Goal: Task Accomplishment & Management: Manage account settings

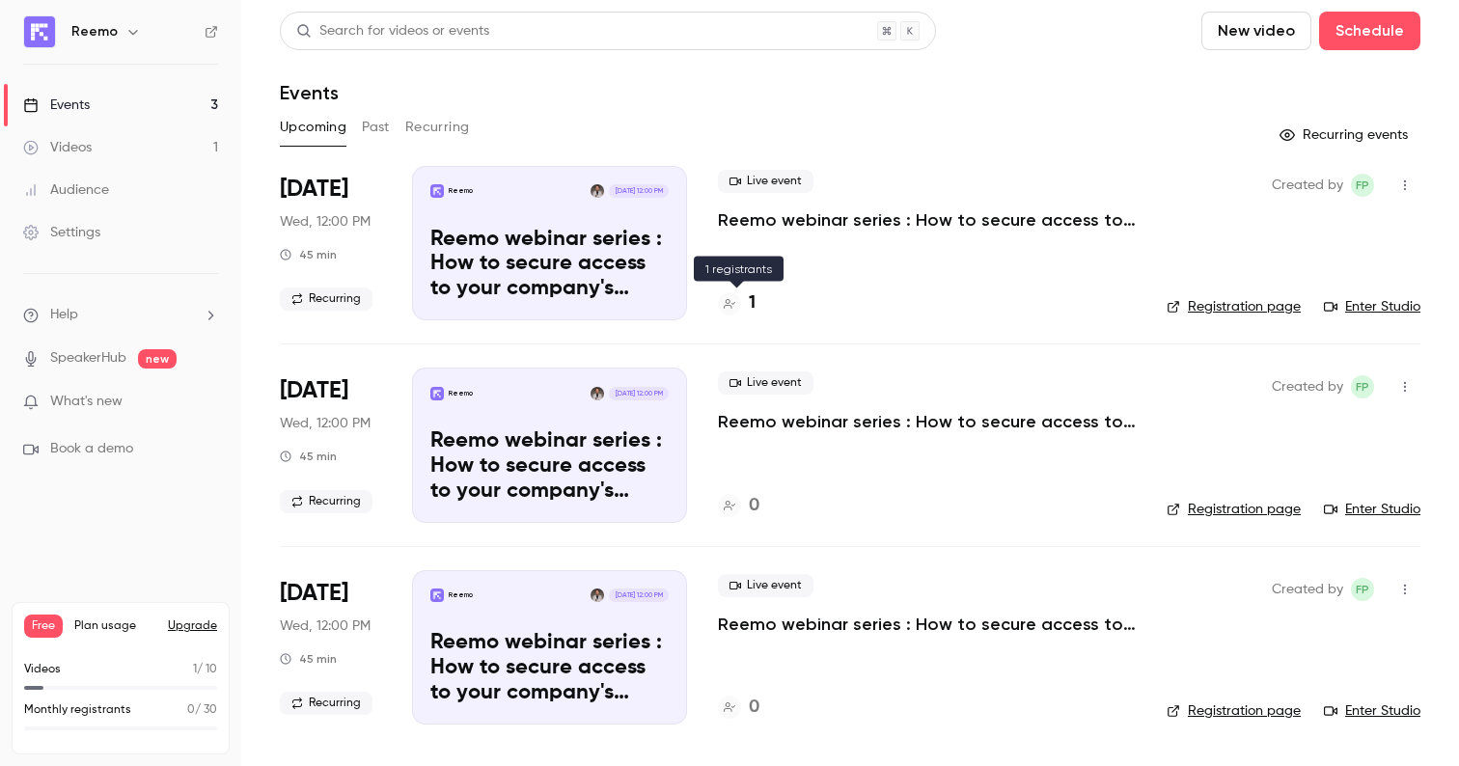
click at [749, 301] on h4 "1" at bounding box center [752, 303] width 7 height 26
click at [1411, 183] on icon "button" at bounding box center [1404, 186] width 15 height 14
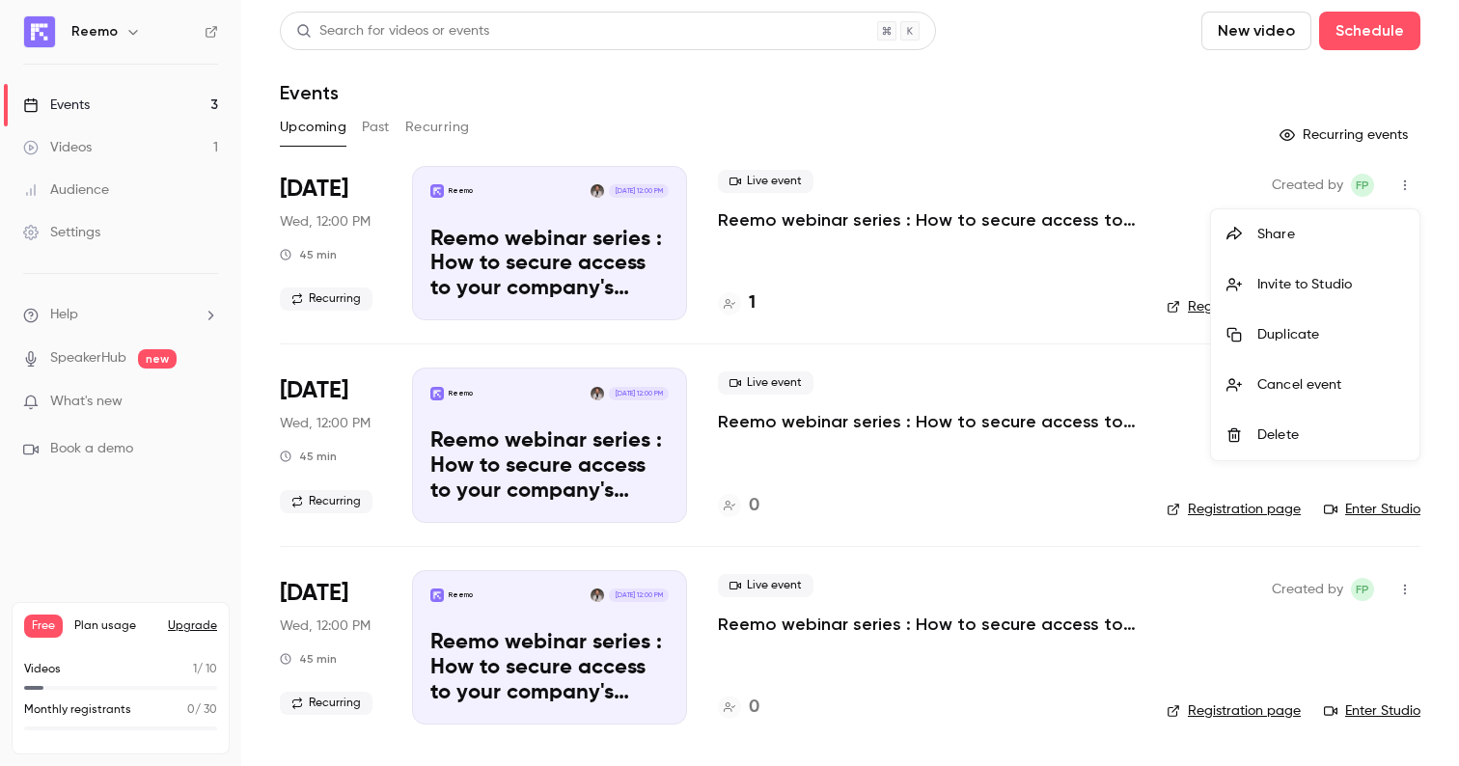
click at [741, 205] on div at bounding box center [729, 383] width 1459 height 766
click at [731, 230] on p "Reemo webinar series : How to secure access to your company's resources?" at bounding box center [927, 219] width 418 height 23
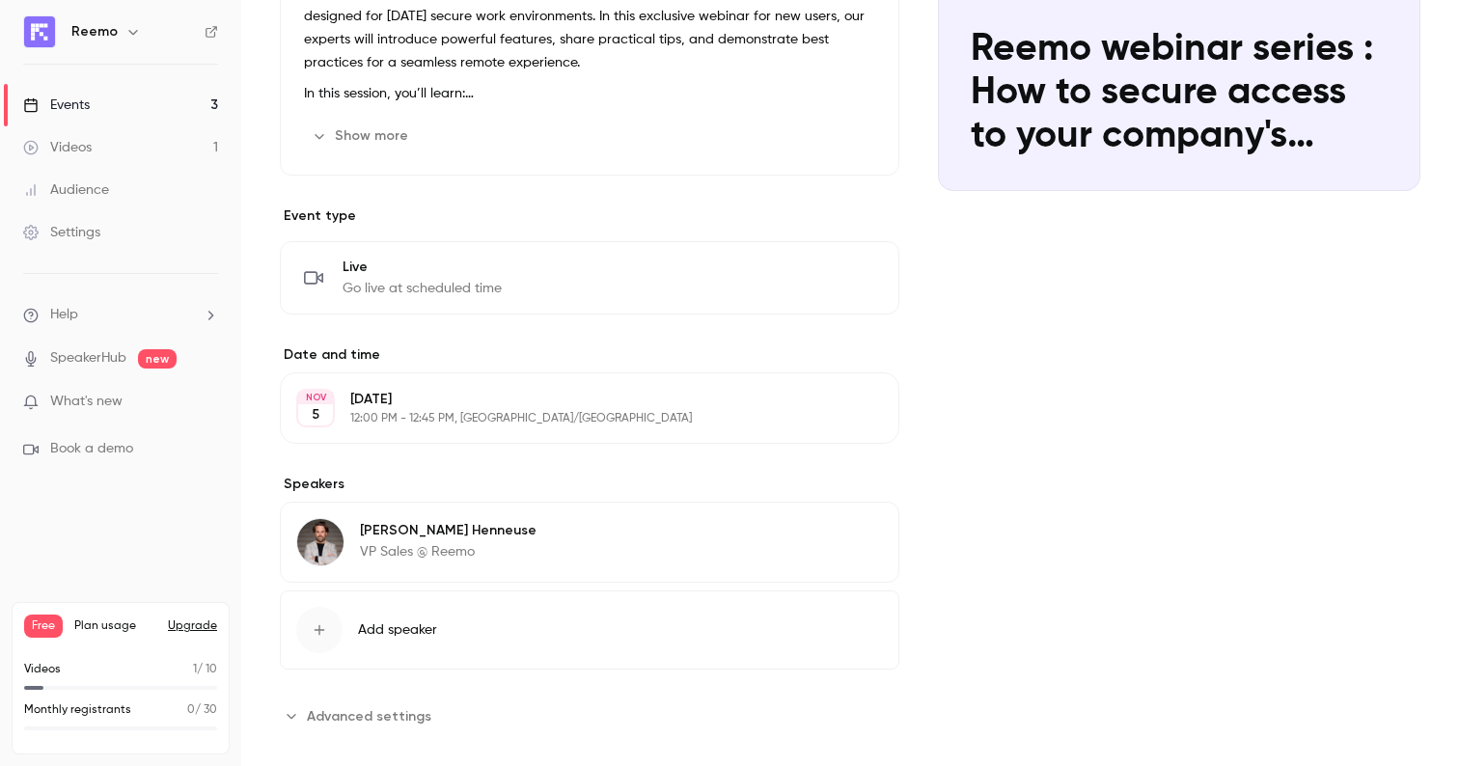
scroll to position [301, 0]
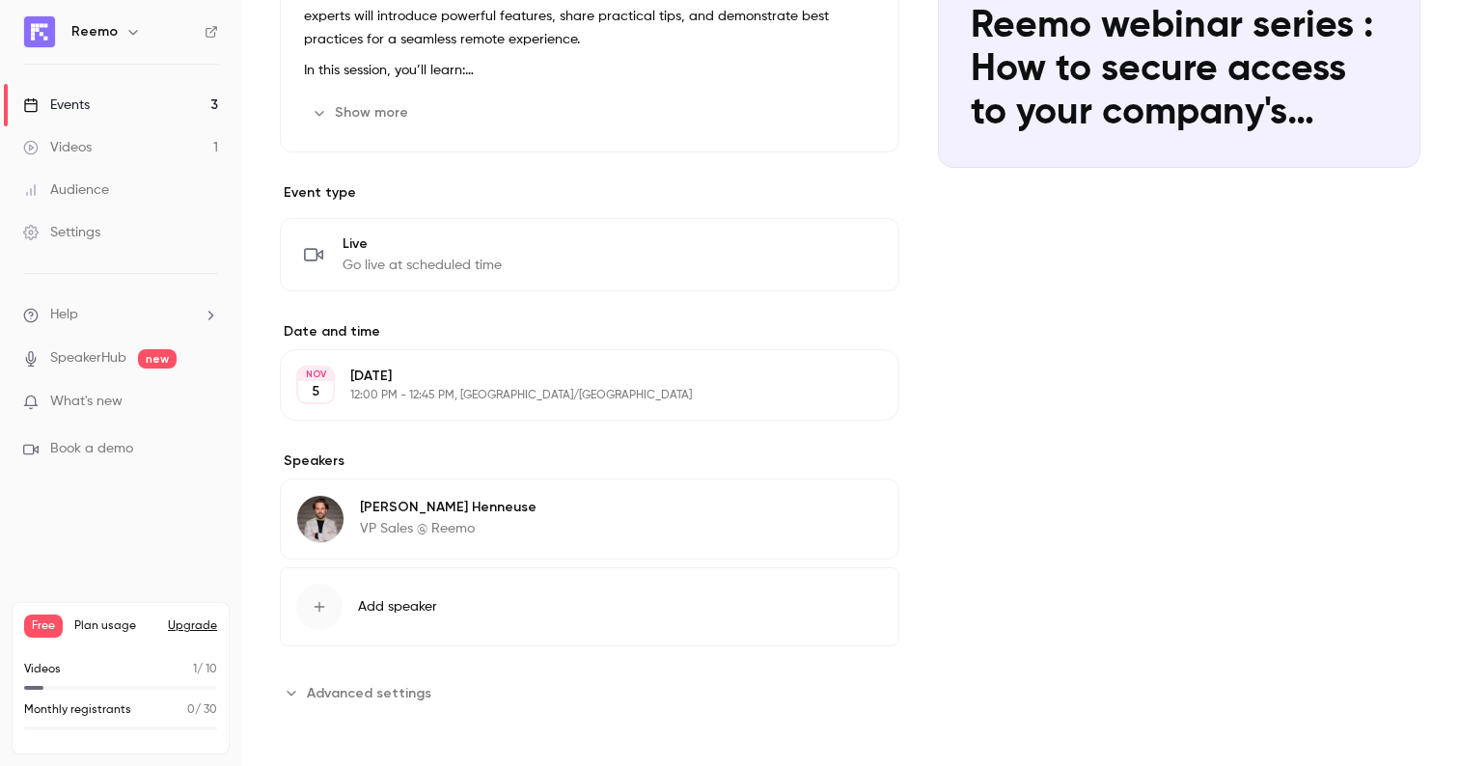
click at [421, 386] on div "Wednesday, November 5 12:00 PM - 12:45 PM, Europe/Paris" at bounding box center [573, 385] width 447 height 37
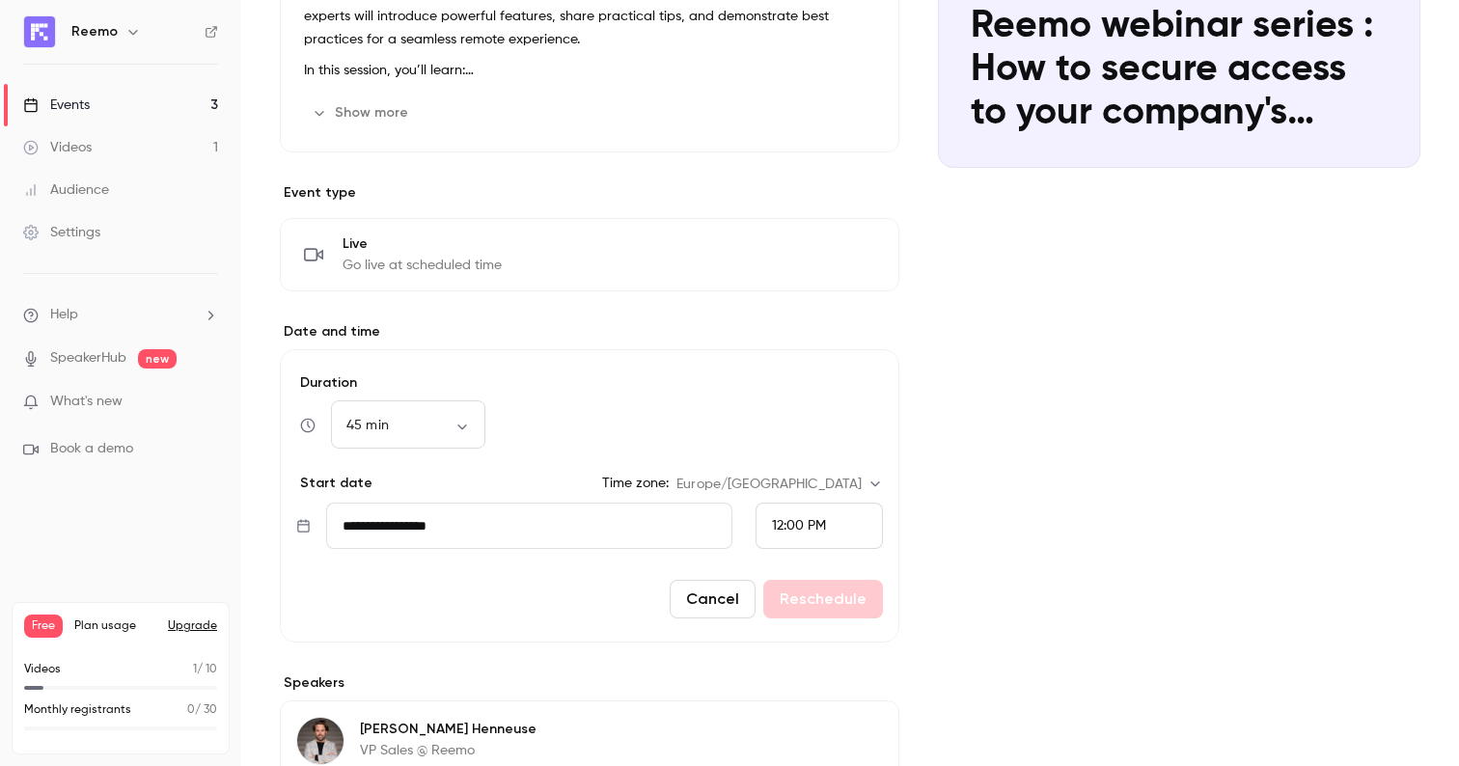
click at [473, 516] on input "**********" at bounding box center [529, 526] width 406 height 46
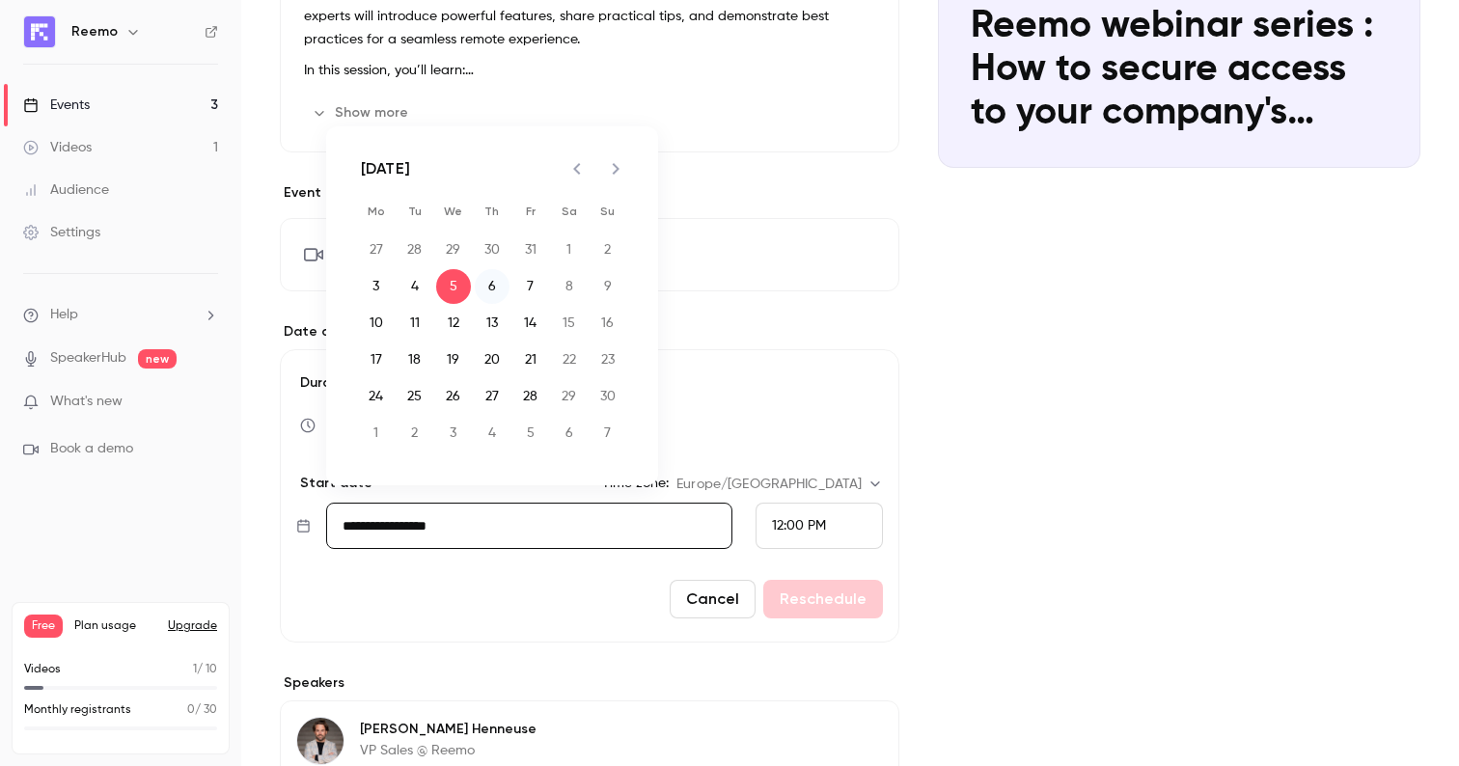
click at [492, 290] on button "6" at bounding box center [492, 286] width 35 height 35
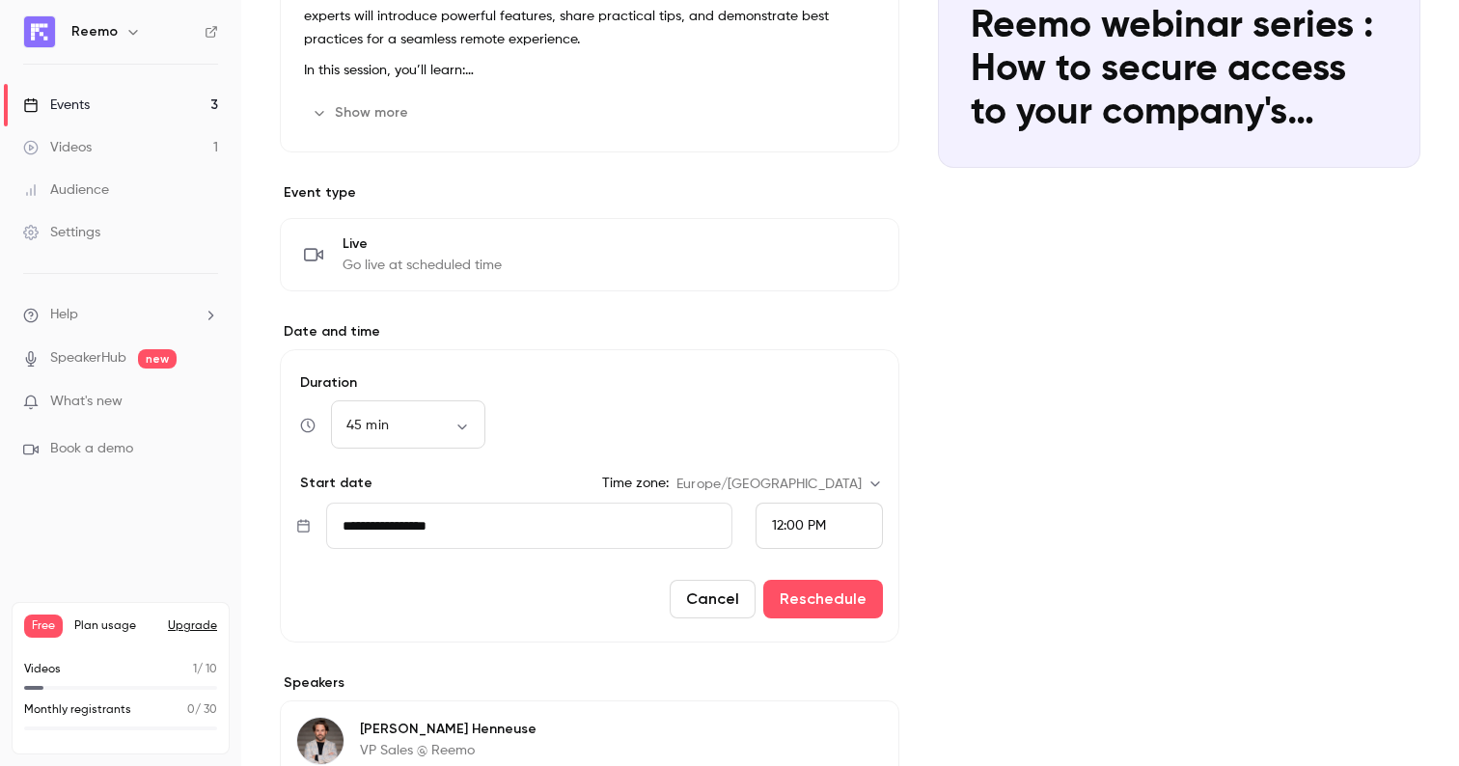
click at [792, 518] on div "12:00 PM" at bounding box center [799, 526] width 54 height 20
click at [785, 384] on span "4:00 PM" at bounding box center [797, 384] width 51 height 14
click at [810, 608] on button "Reschedule" at bounding box center [823, 599] width 120 height 39
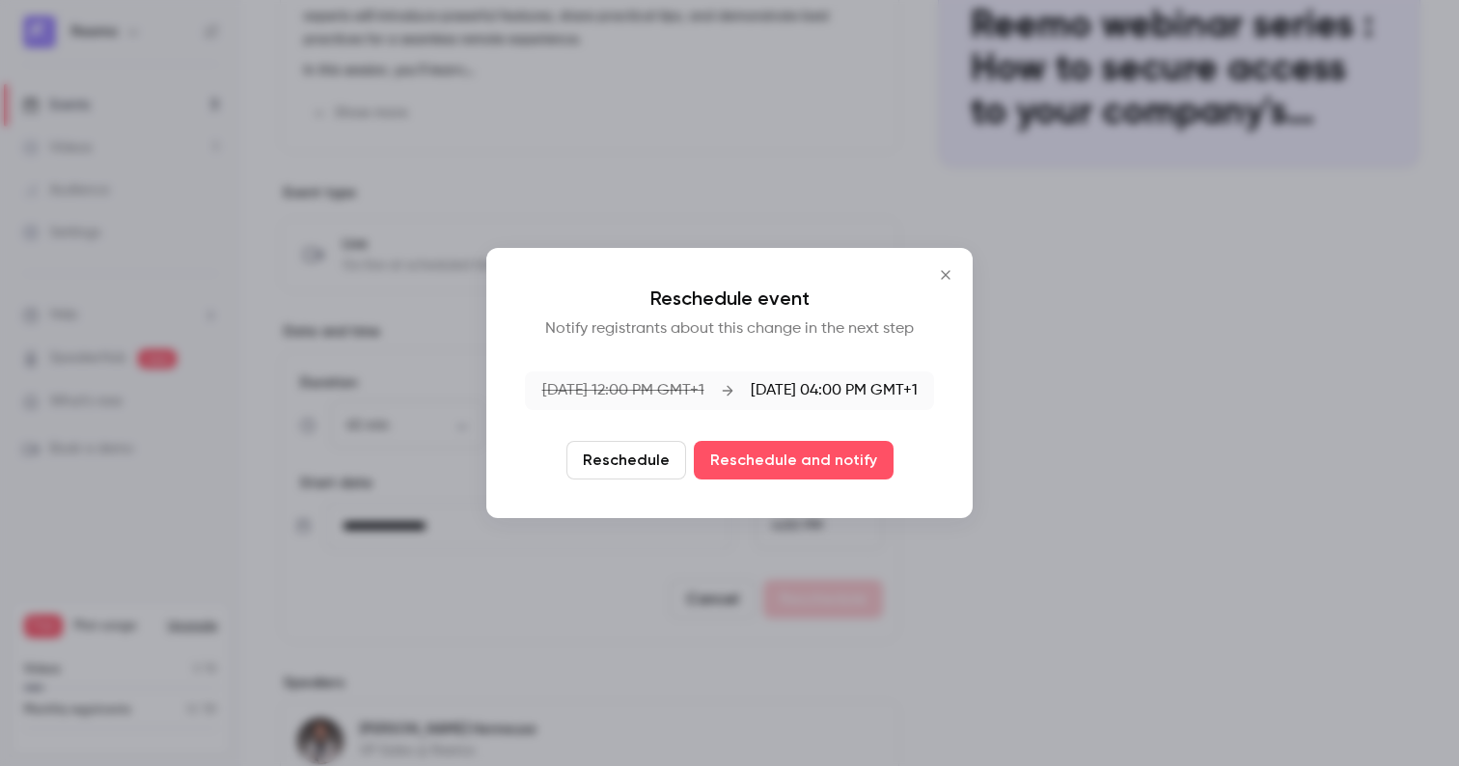
click at [950, 271] on icon "Close" at bounding box center [945, 274] width 9 height 9
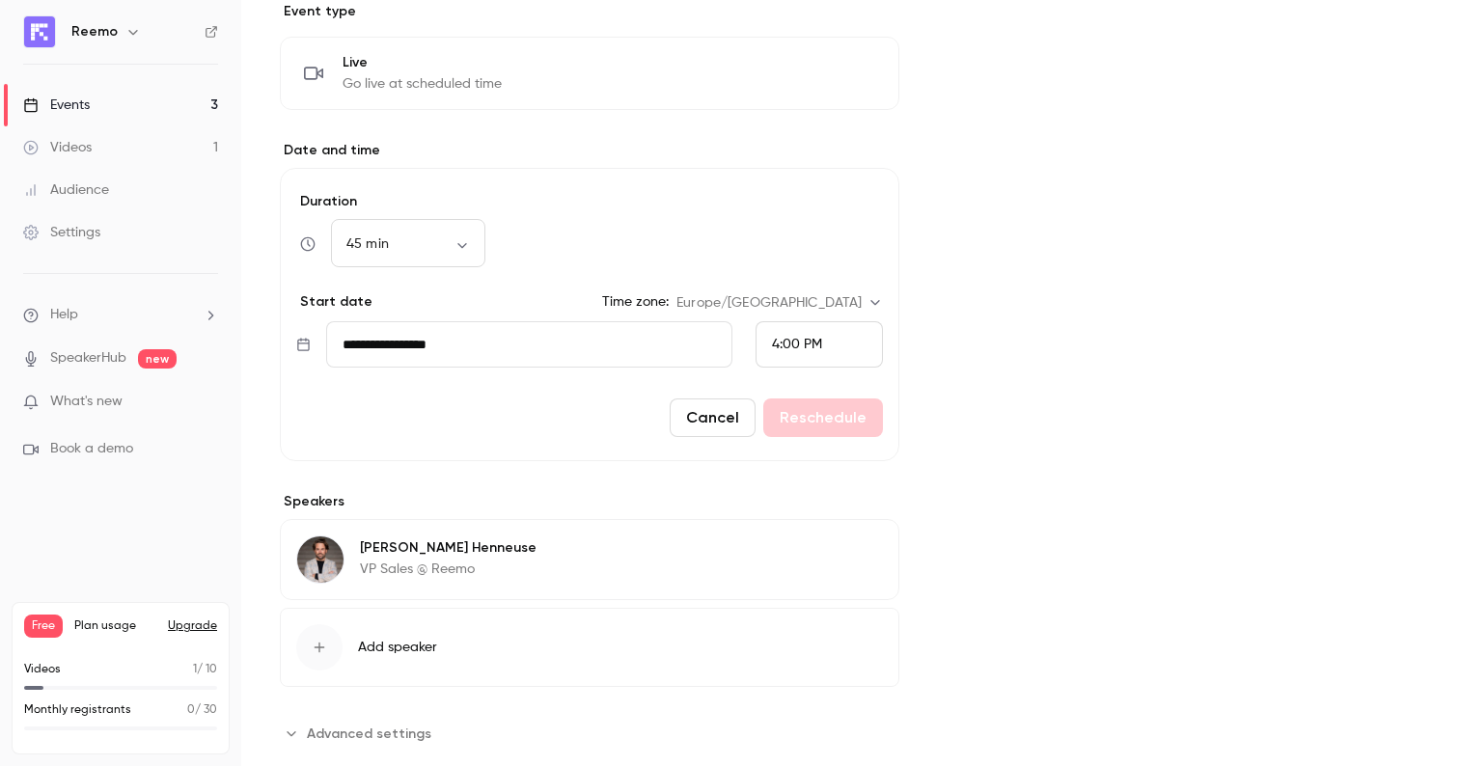
scroll to position [523, 0]
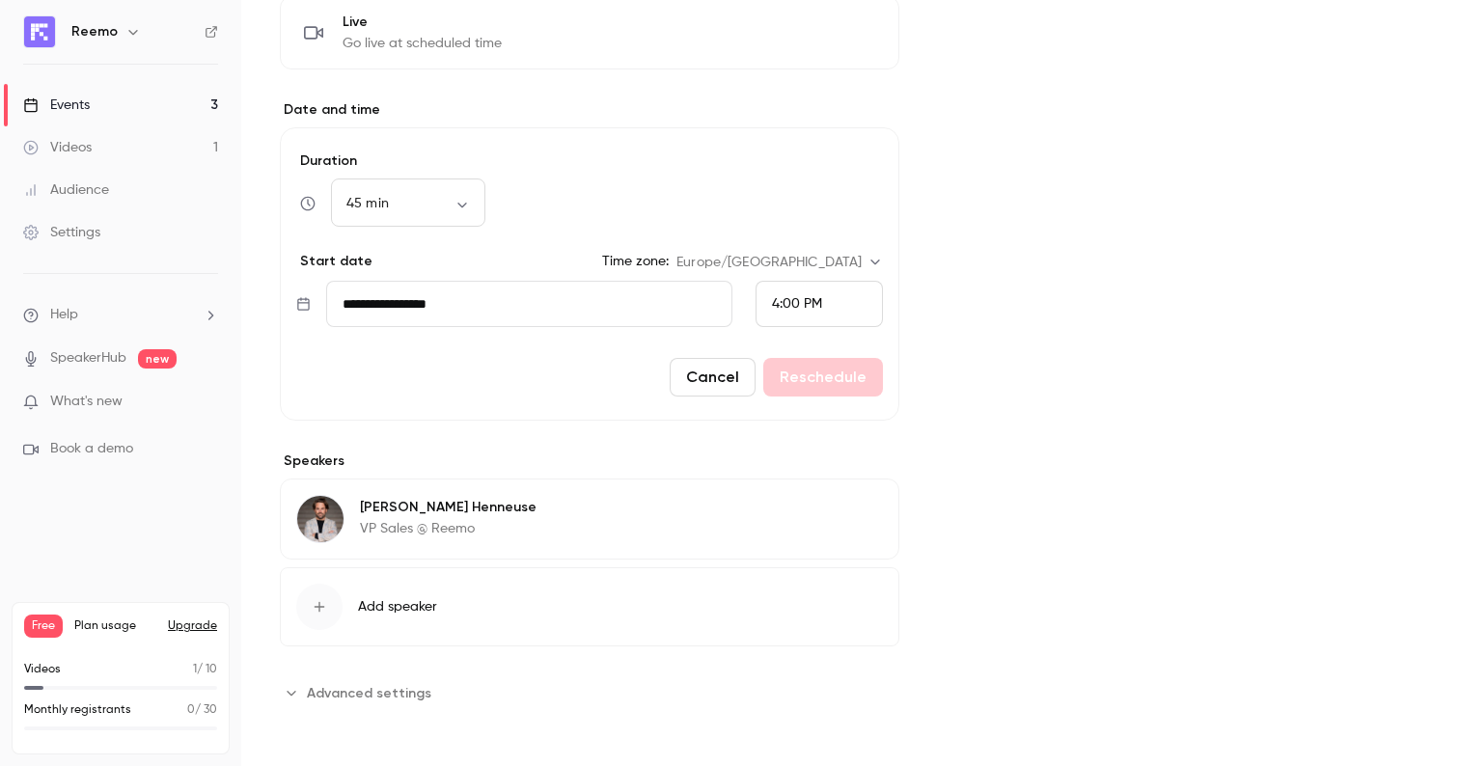
click at [960, 250] on div "Cover image Reemo Nov 5, 12:00 PM Reemo webinar series : How to secure access t…" at bounding box center [1179, 180] width 483 height 1058
click at [713, 321] on input "**********" at bounding box center [529, 304] width 406 height 46
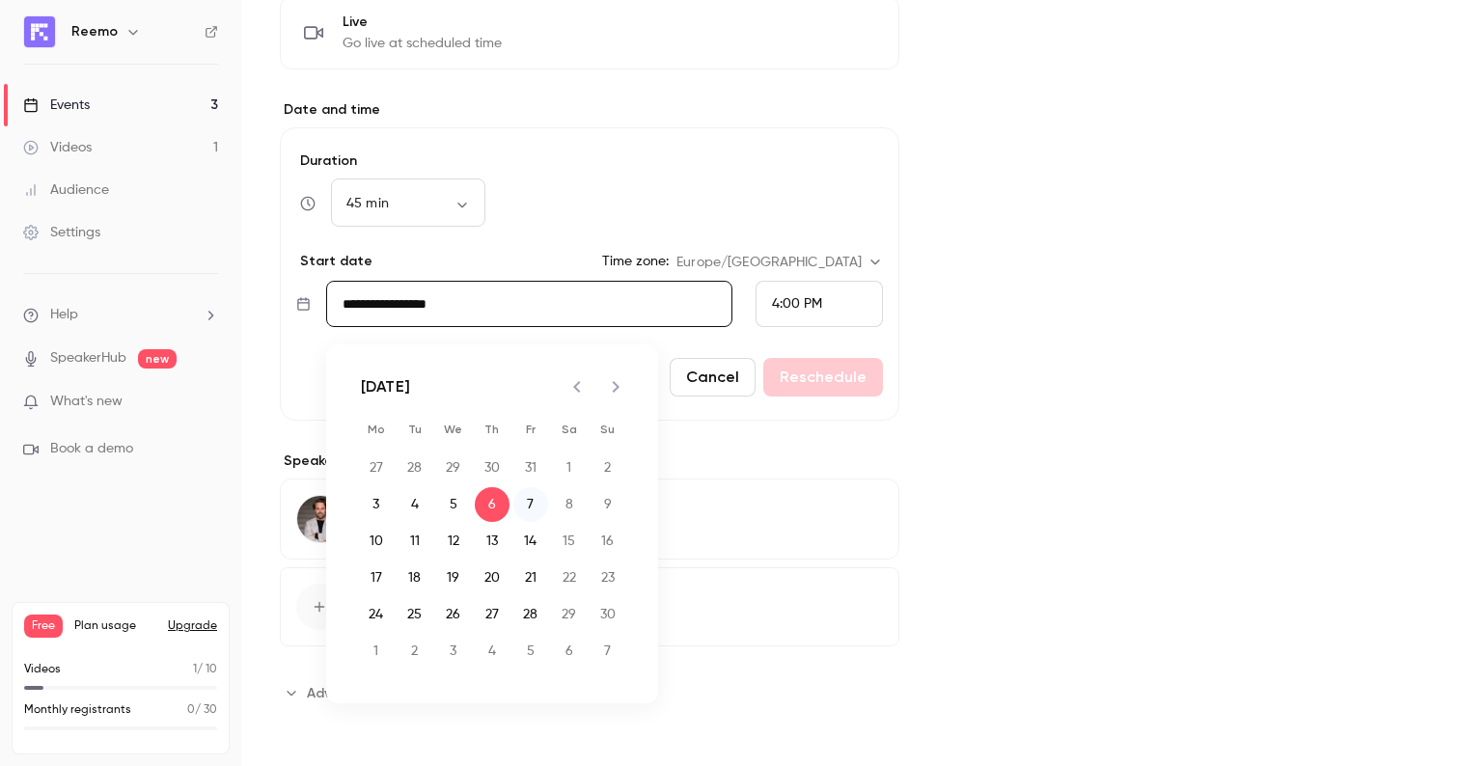
click at [520, 502] on button "7" at bounding box center [530, 504] width 35 height 35
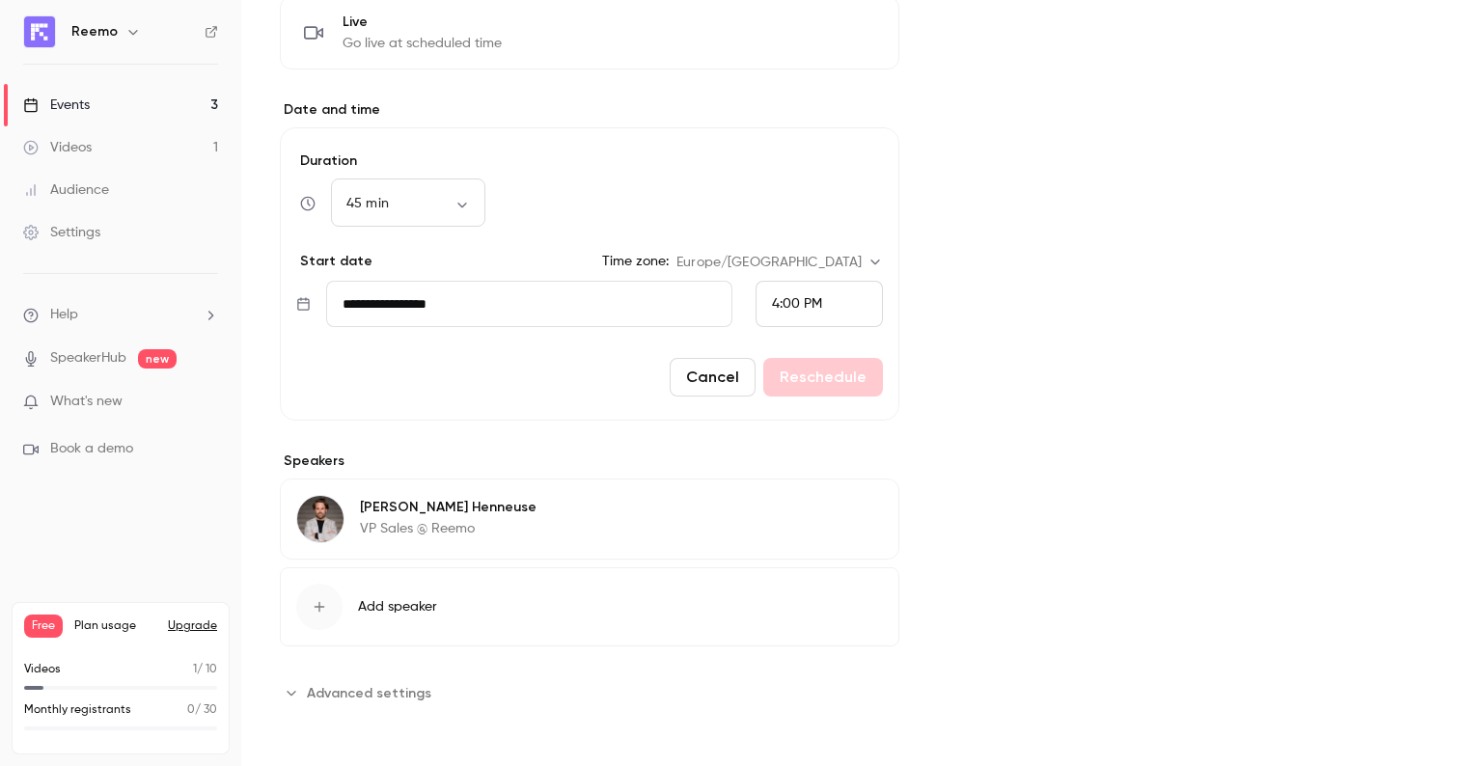
click at [549, 308] on input "**********" at bounding box center [529, 304] width 406 height 46
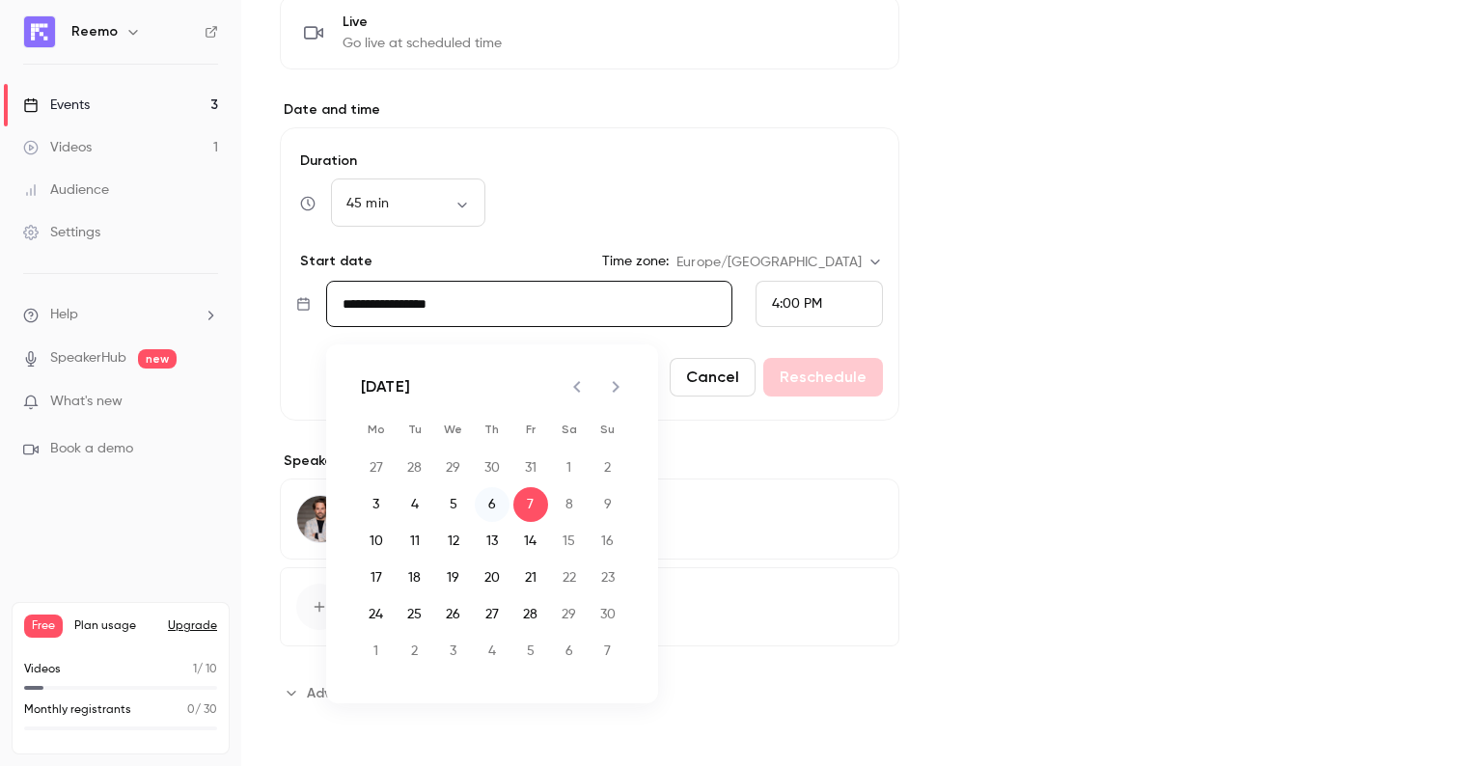
click at [491, 506] on button "6" at bounding box center [492, 504] width 35 height 35
type input "**********"
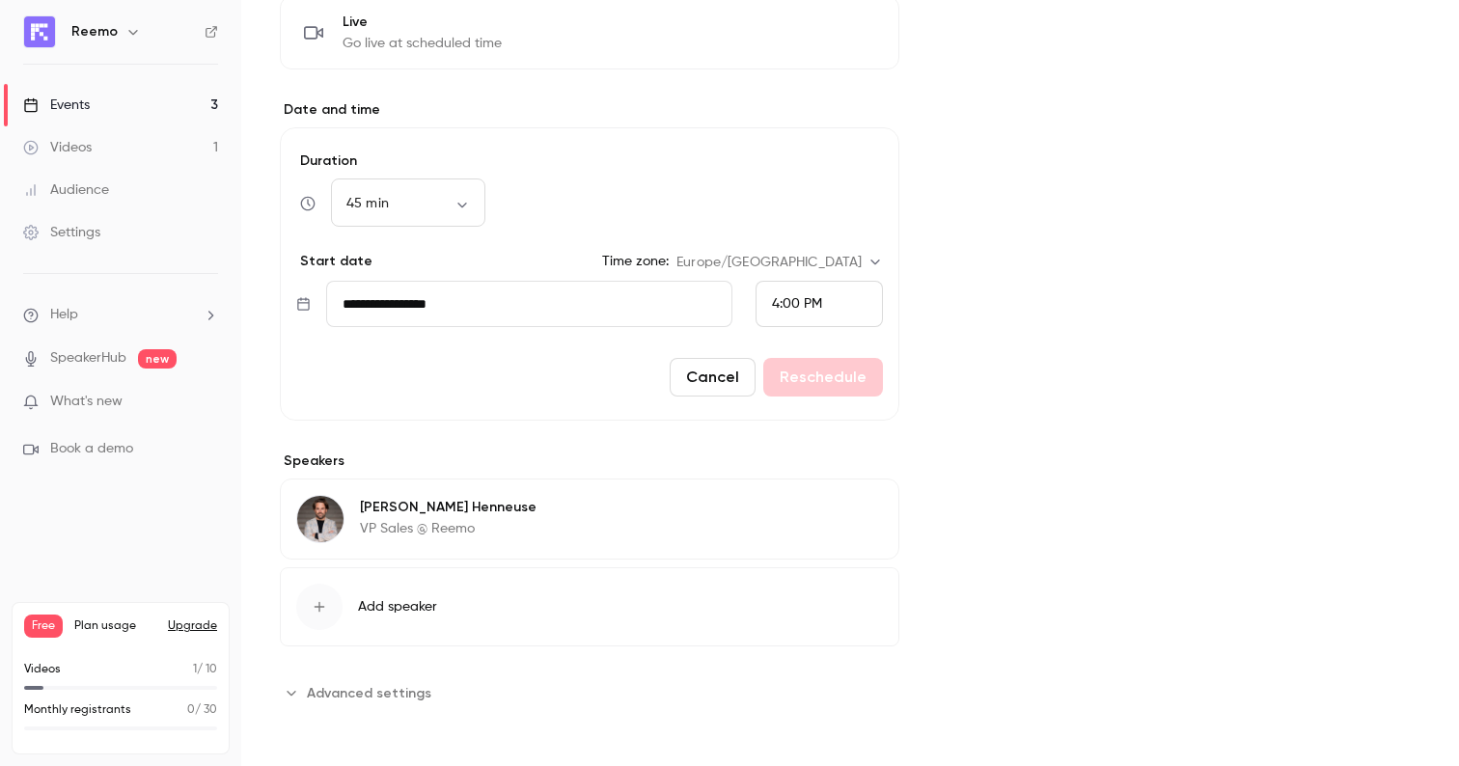
click at [557, 375] on div "Cancel Reschedule" at bounding box center [589, 377] width 587 height 39
click at [75, 143] on div "Videos" at bounding box center [57, 147] width 69 height 19
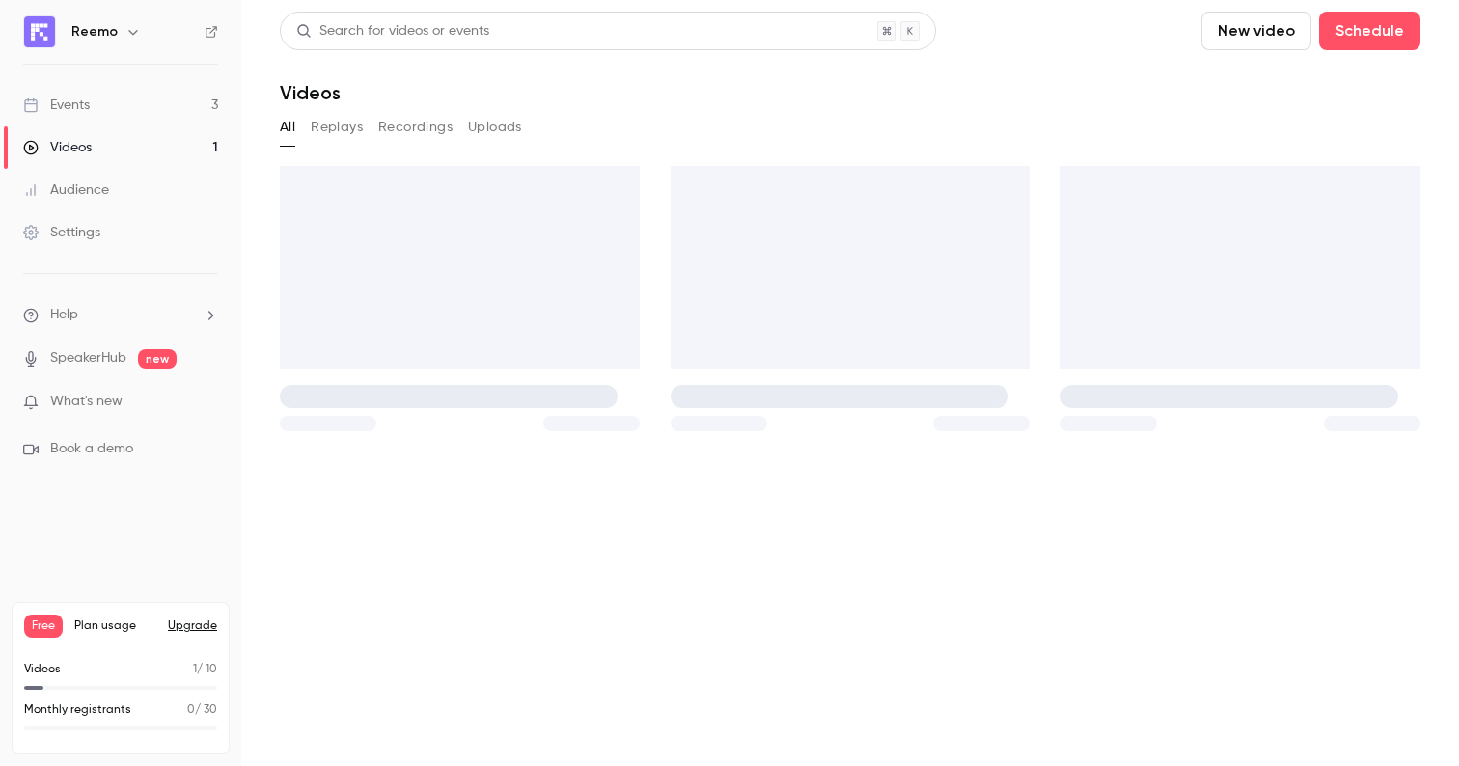
click at [69, 97] on div "Events" at bounding box center [56, 105] width 67 height 19
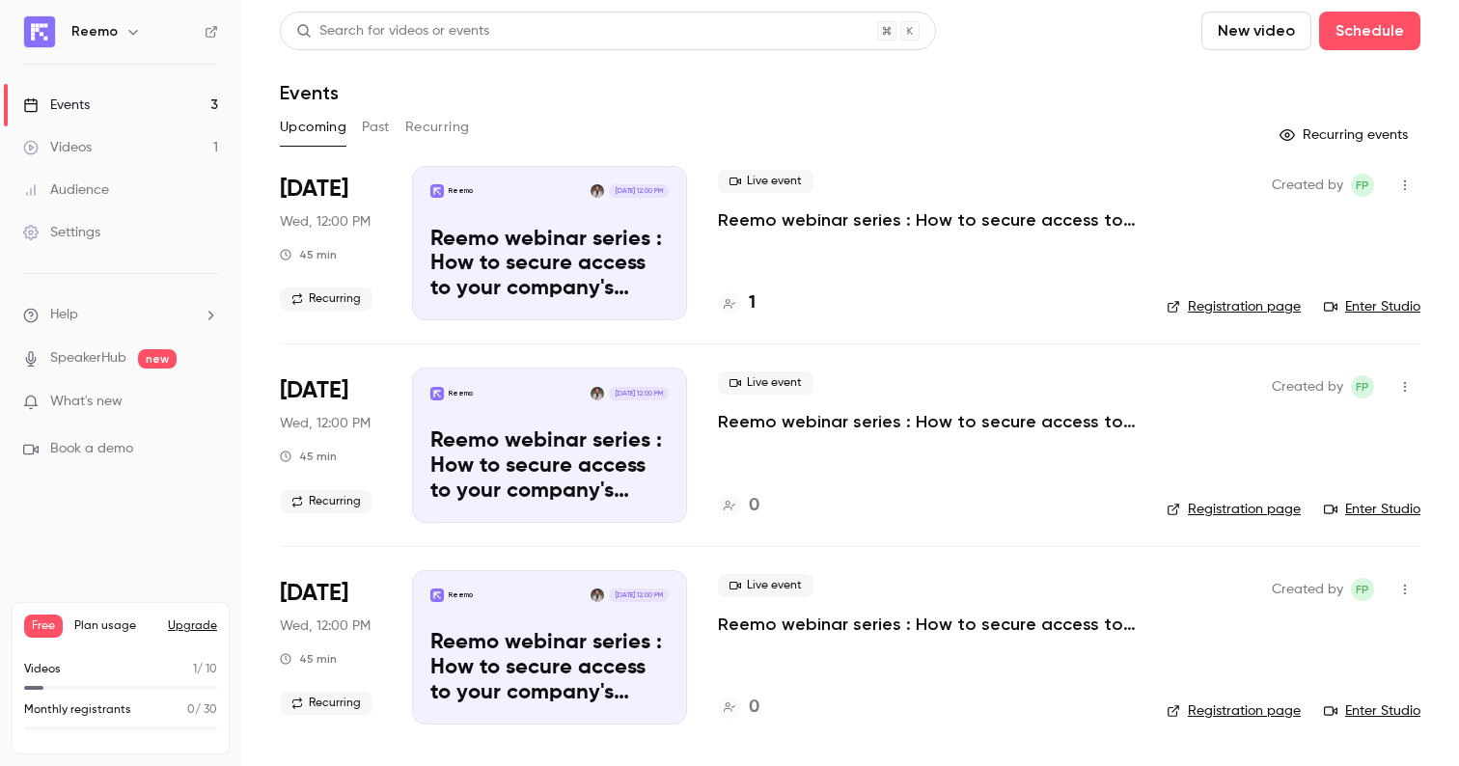
click at [752, 221] on p "Reemo webinar series : How to secure access to your company's resources?" at bounding box center [927, 219] width 418 height 23
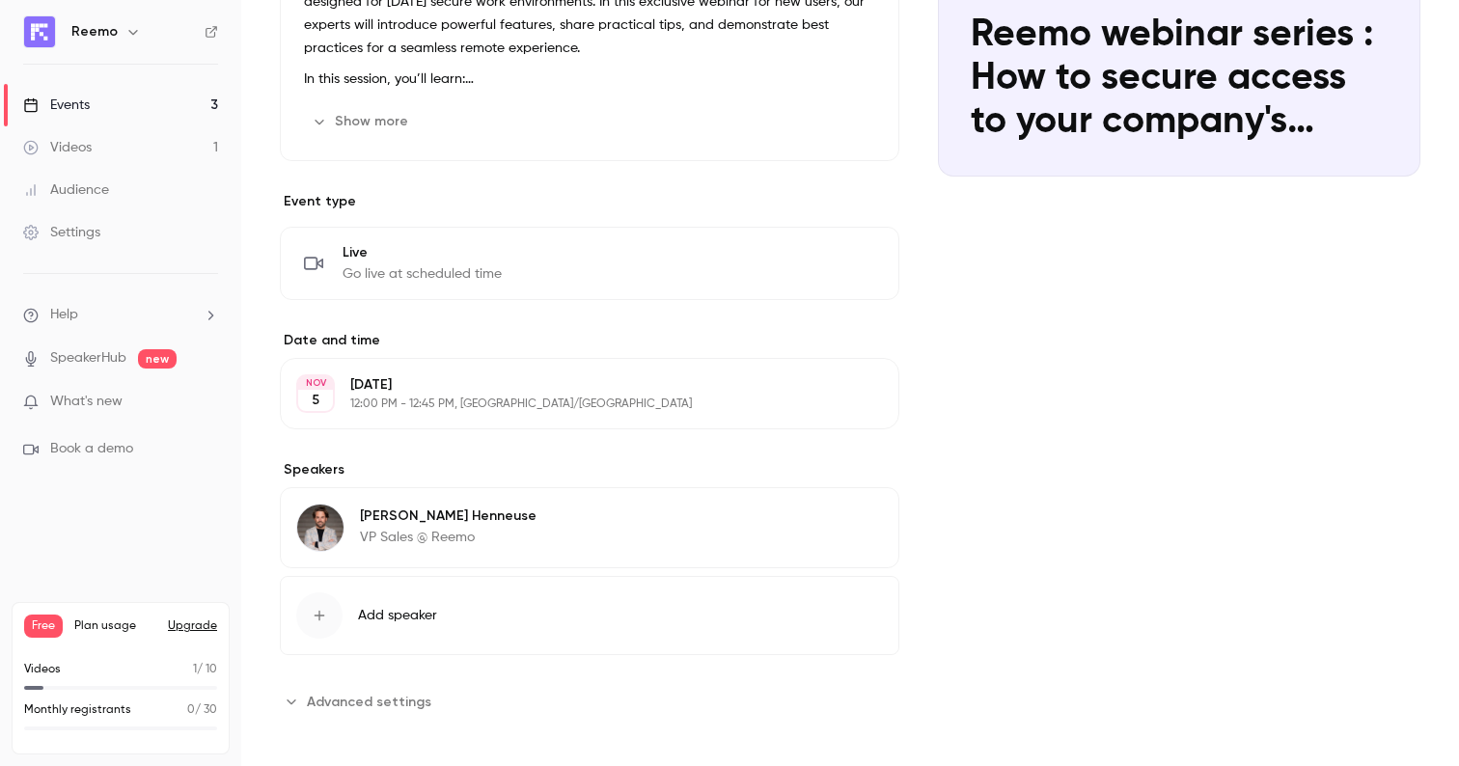
scroll to position [301, 0]
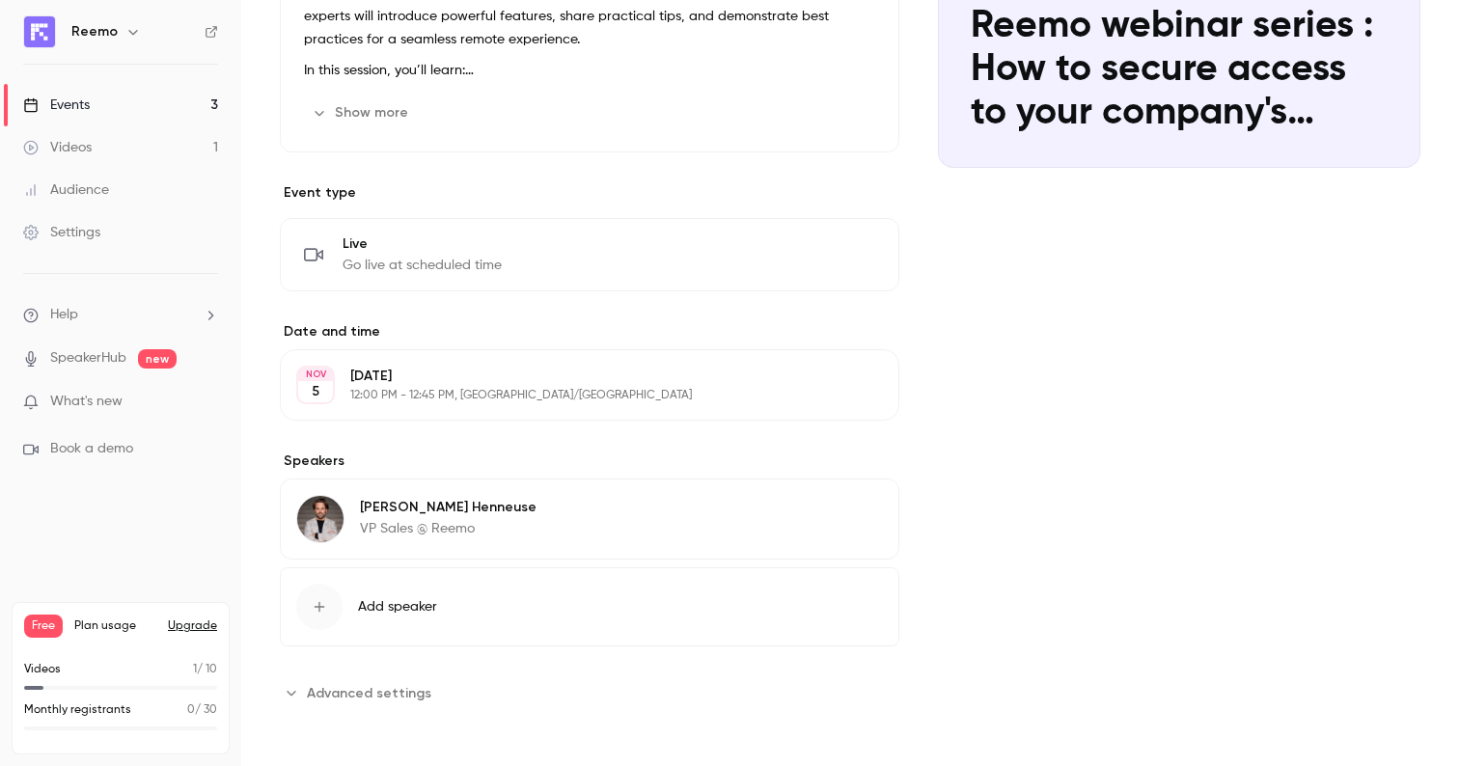
click at [857, 385] on button "Edit" at bounding box center [848, 385] width 70 height 31
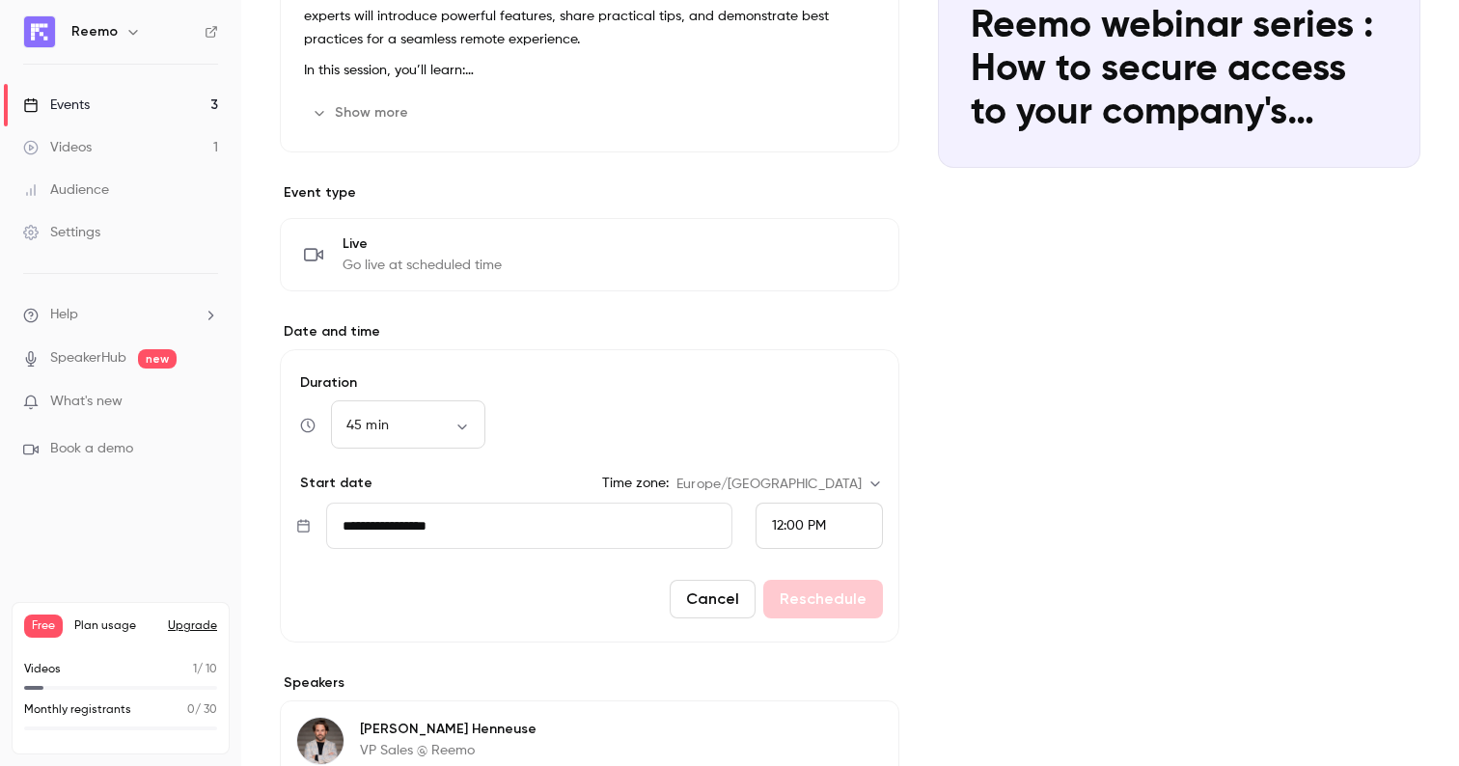
click at [442, 528] on input "**********" at bounding box center [529, 526] width 406 height 46
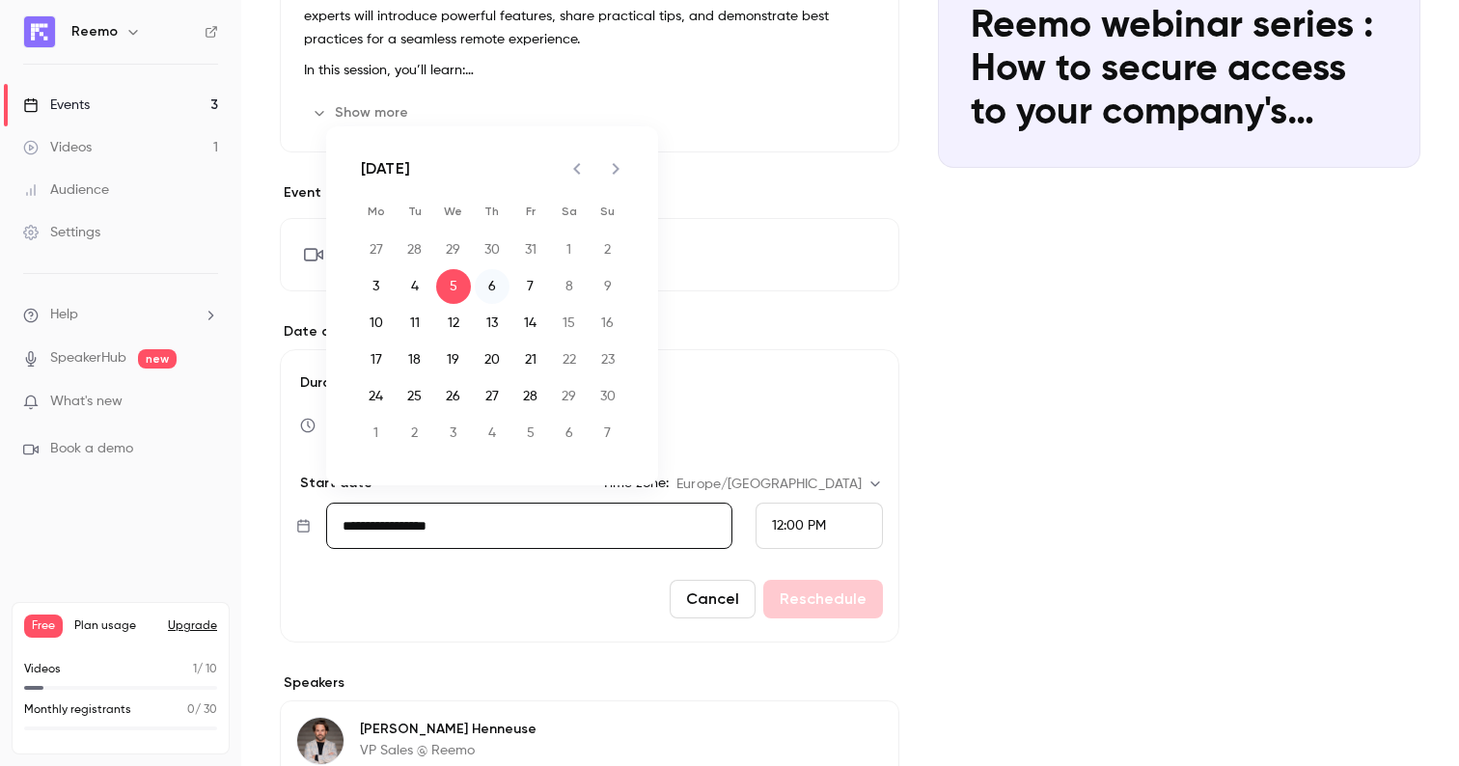
click at [481, 286] on button "6" at bounding box center [492, 286] width 35 height 35
type input "**********"
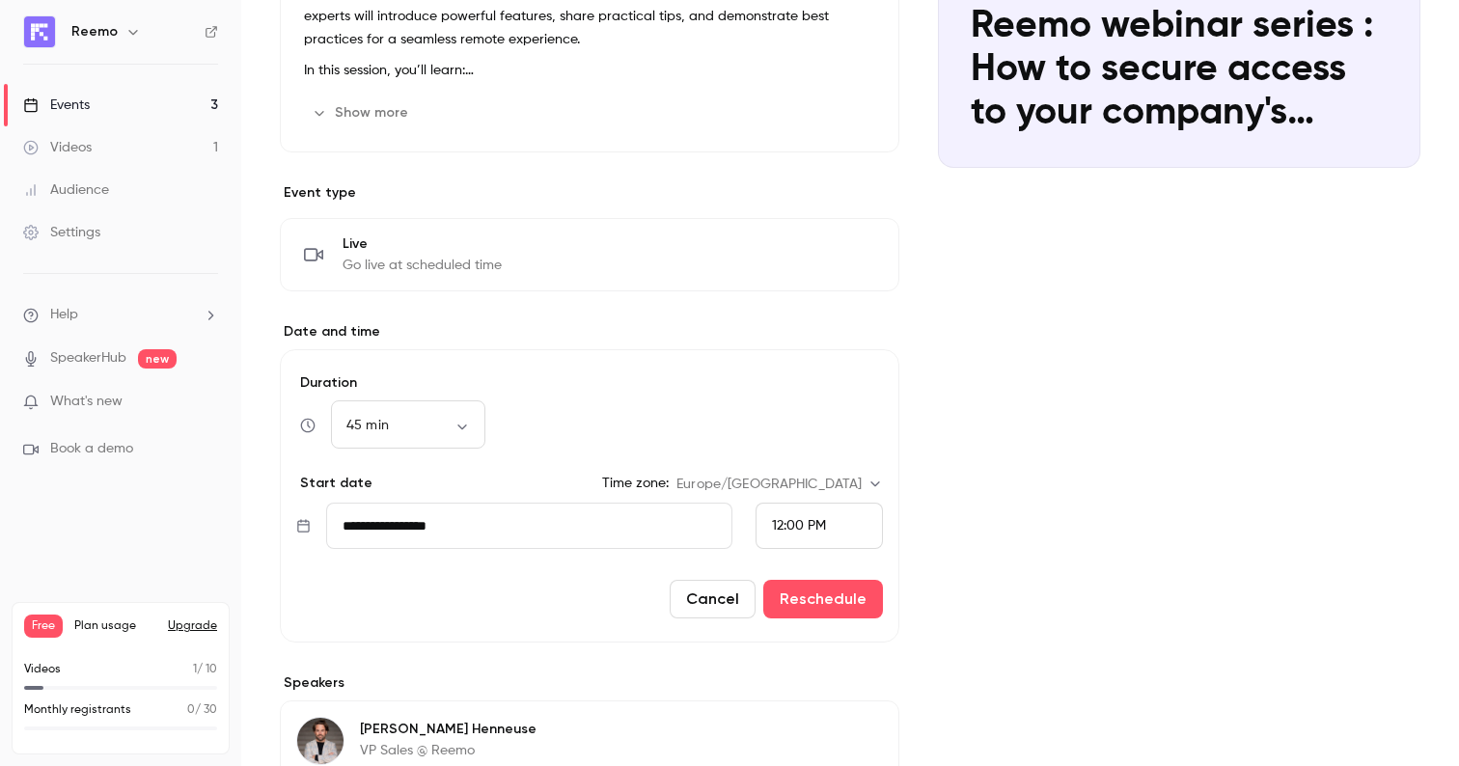
click at [762, 527] on div "12:00 PM" at bounding box center [819, 526] width 127 height 46
click at [797, 258] on span "4:00 PM" at bounding box center [797, 259] width 51 height 14
click at [834, 603] on button "Reschedule" at bounding box center [823, 599] width 120 height 39
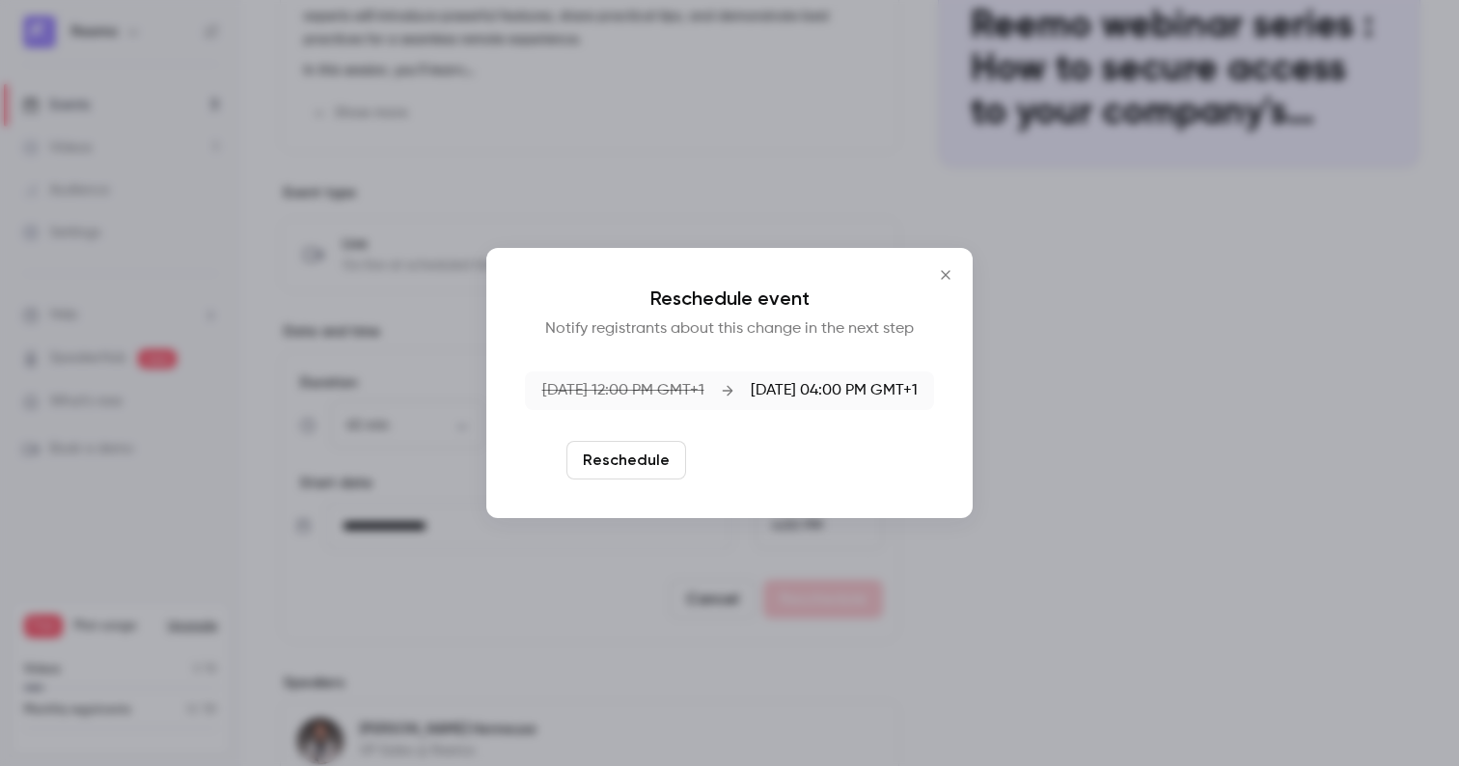
click at [746, 457] on button "Reschedule and notify" at bounding box center [794, 460] width 200 height 39
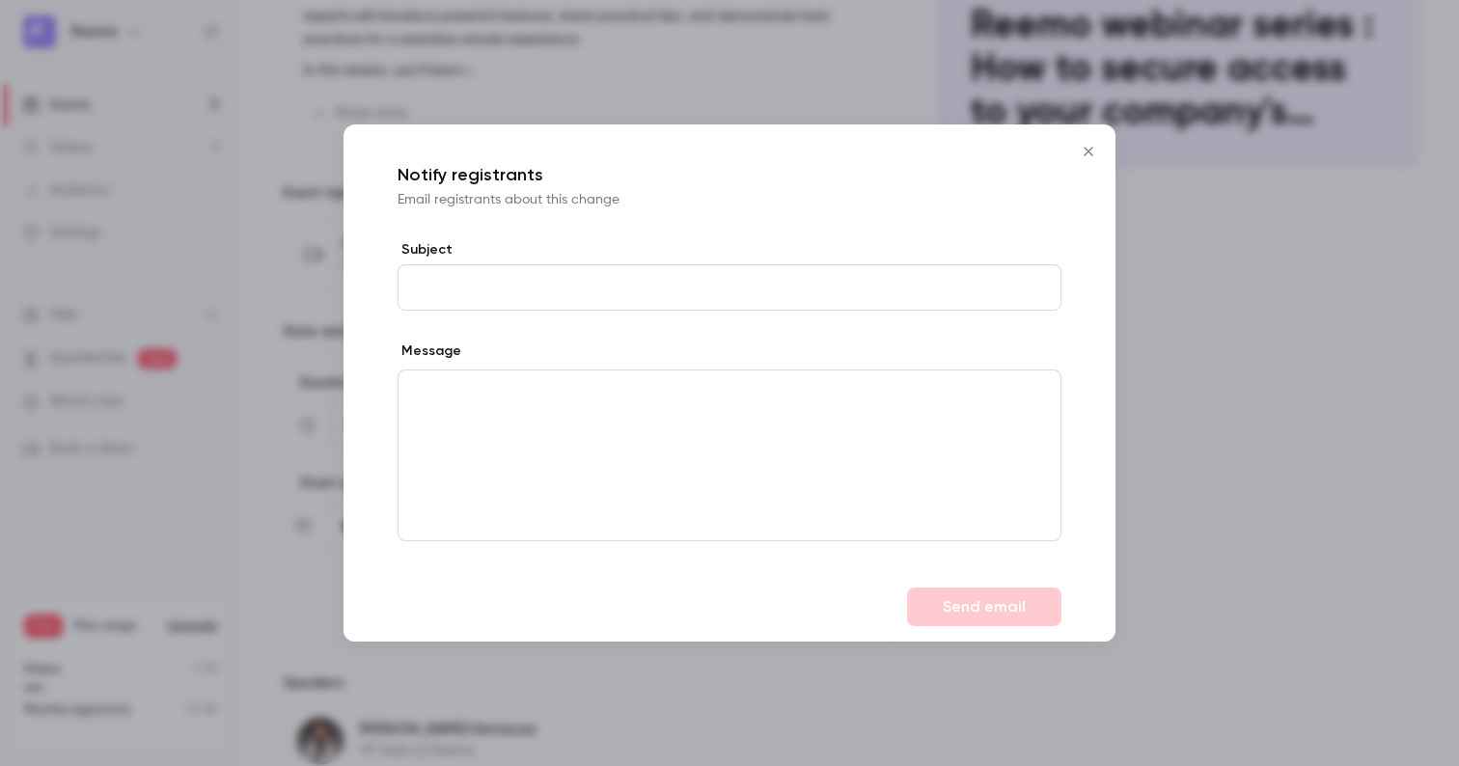
click at [545, 290] on input "Subject" at bounding box center [730, 287] width 664 height 46
click at [1090, 154] on icon "Close" at bounding box center [1088, 151] width 23 height 15
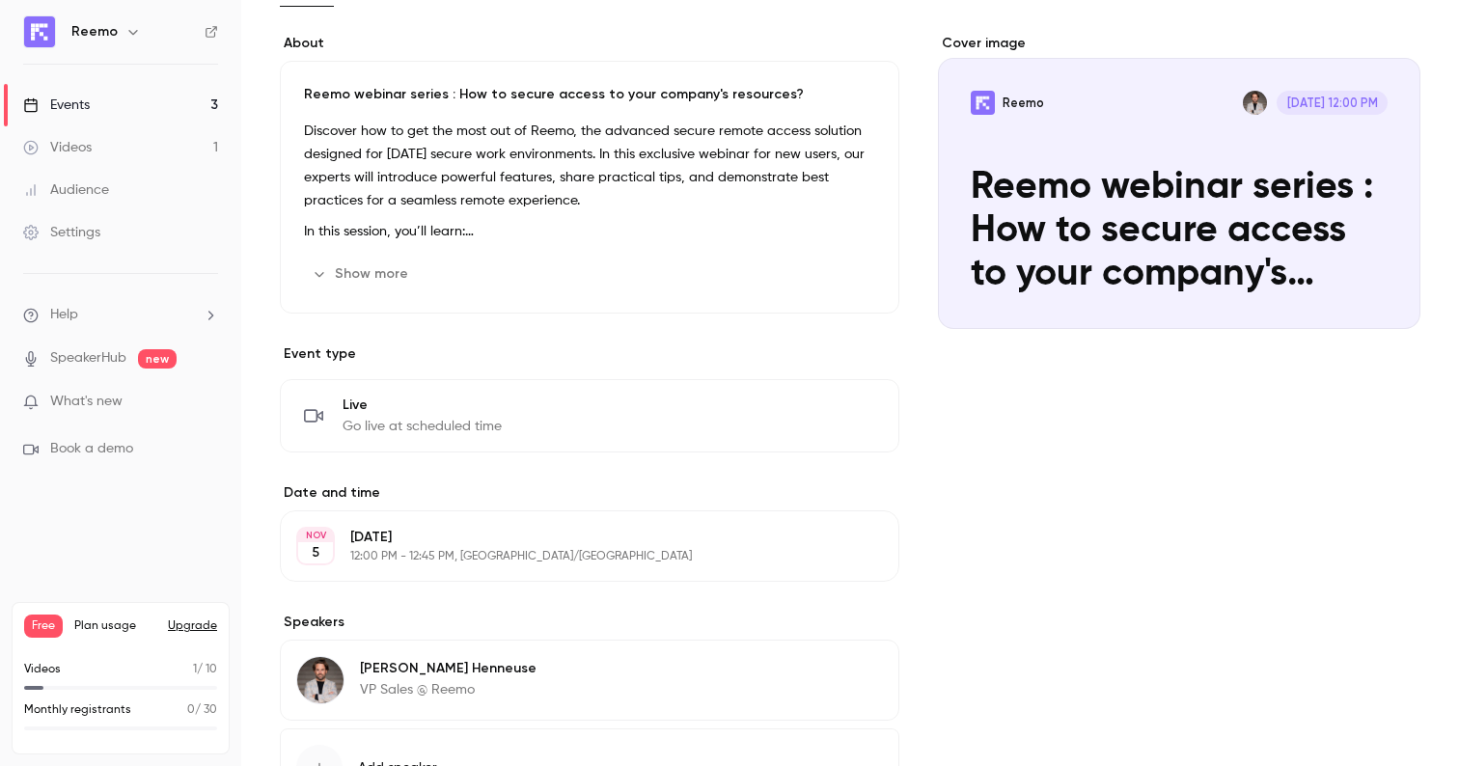
scroll to position [301, 0]
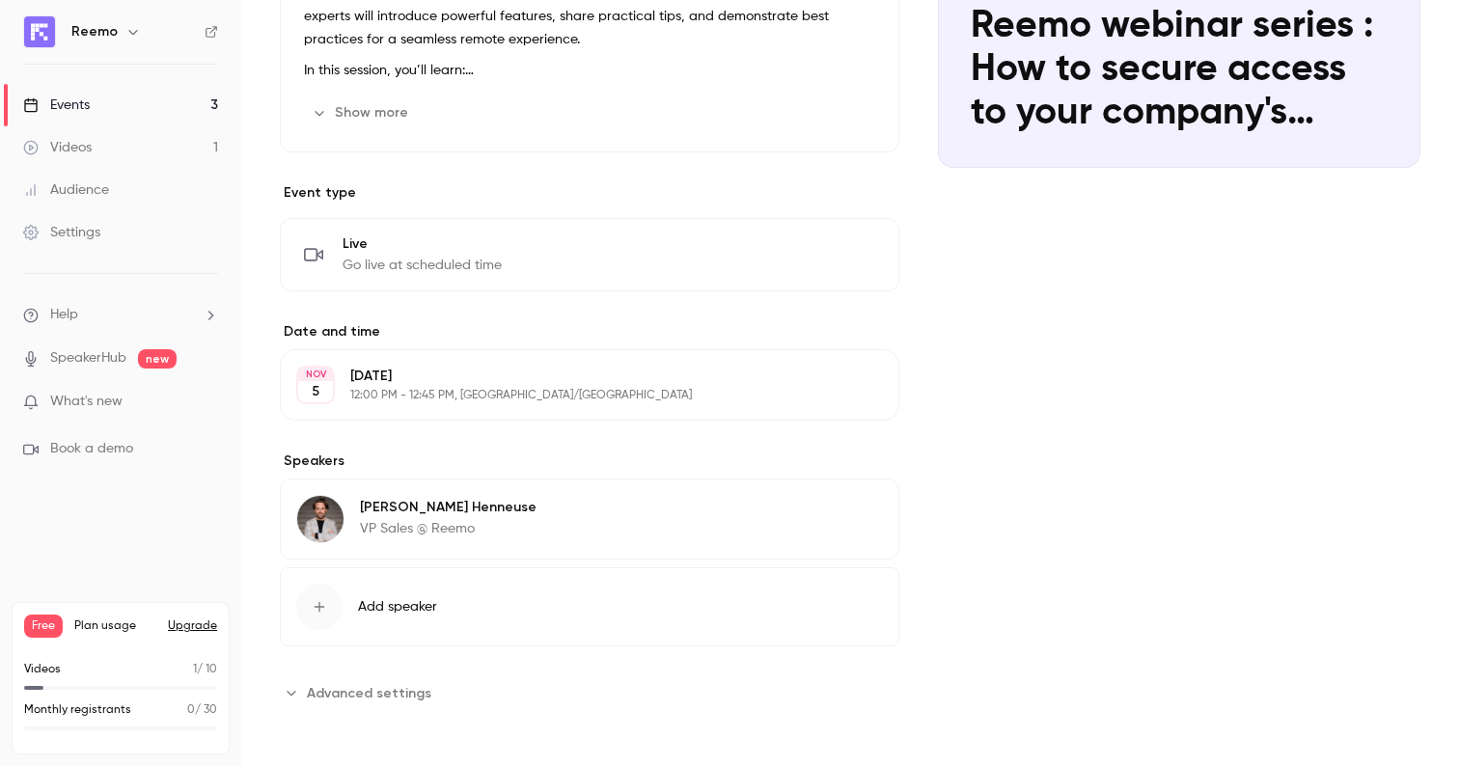
click at [832, 391] on icon "button" at bounding box center [828, 384] width 15 height 15
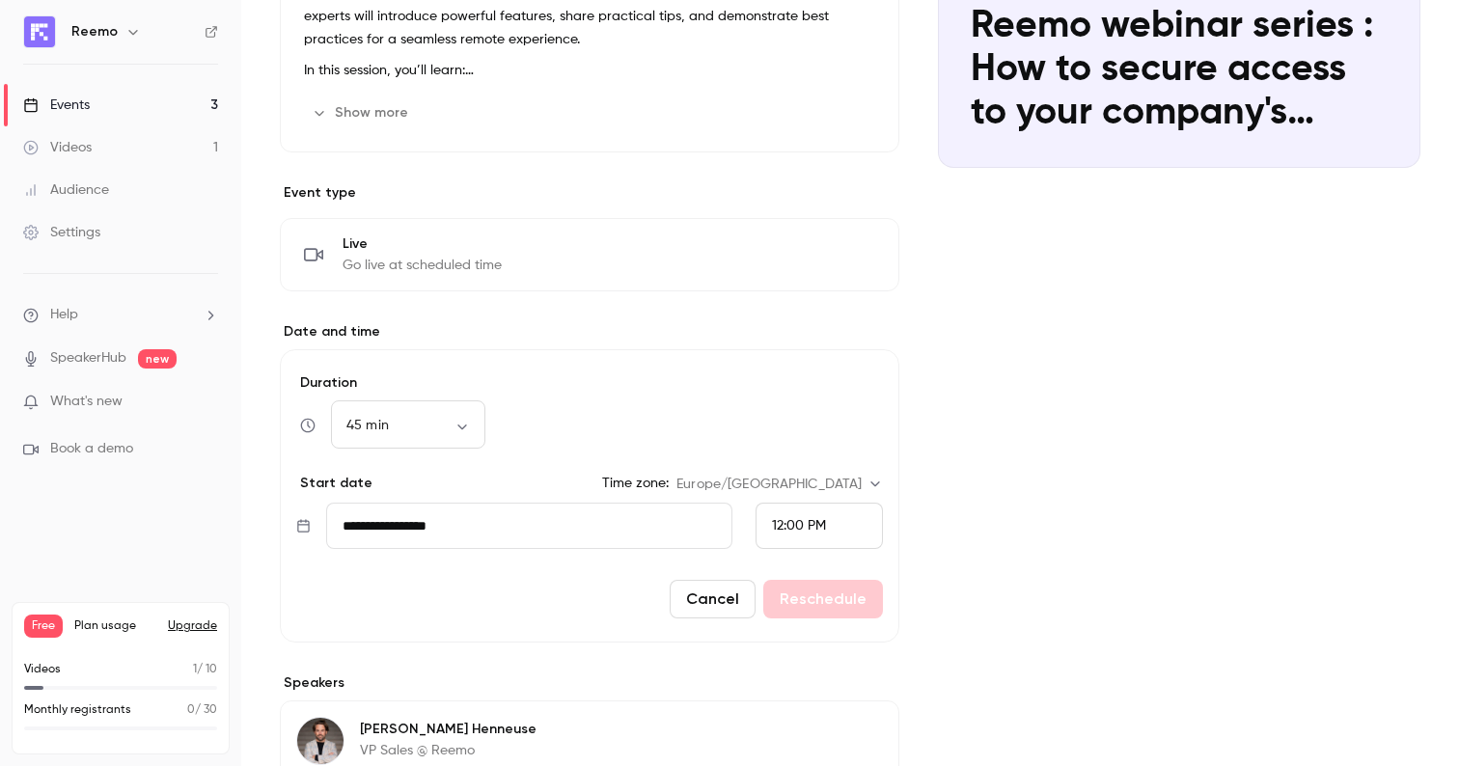
click at [593, 526] on input "**********" at bounding box center [529, 526] width 406 height 46
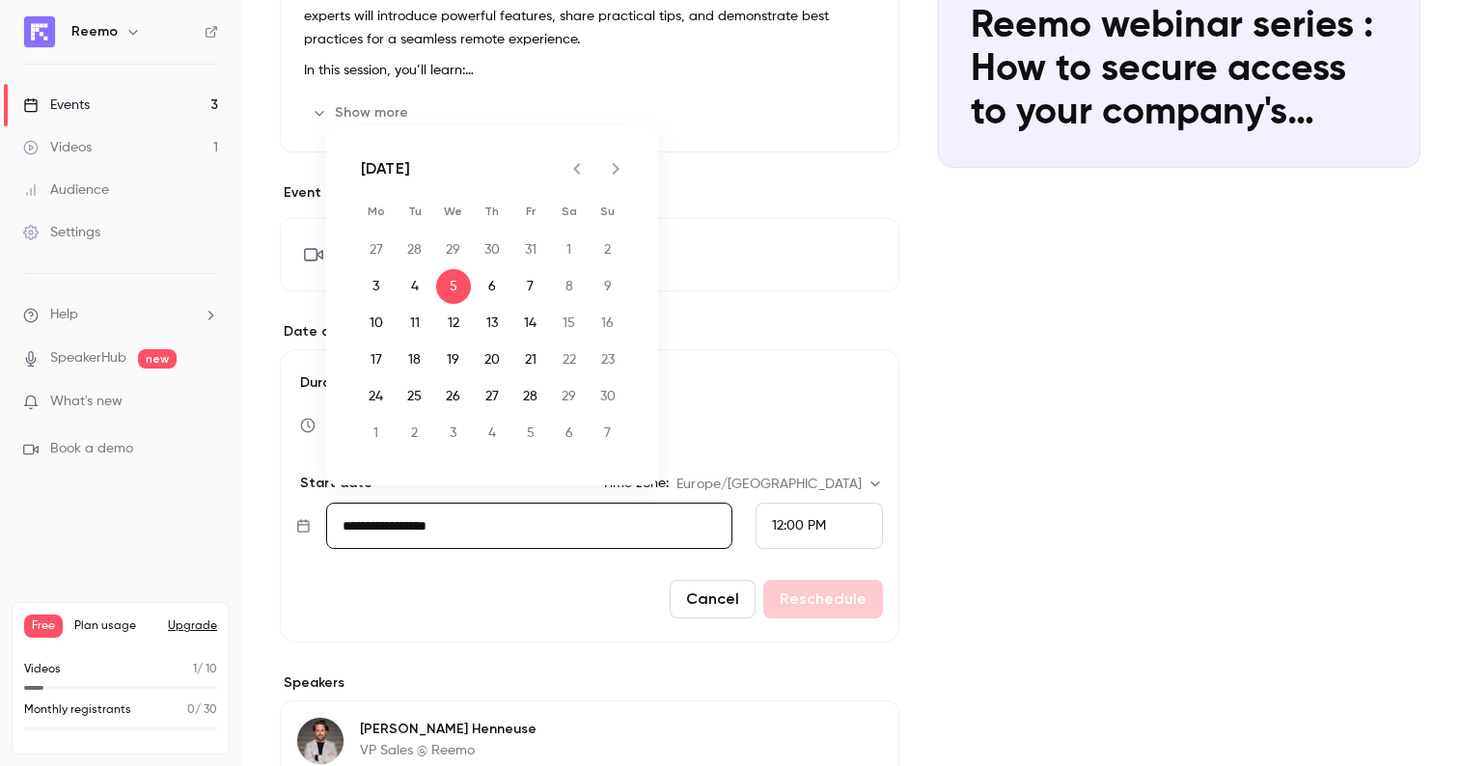
click at [709, 462] on form "**********" at bounding box center [590, 495] width 620 height 293
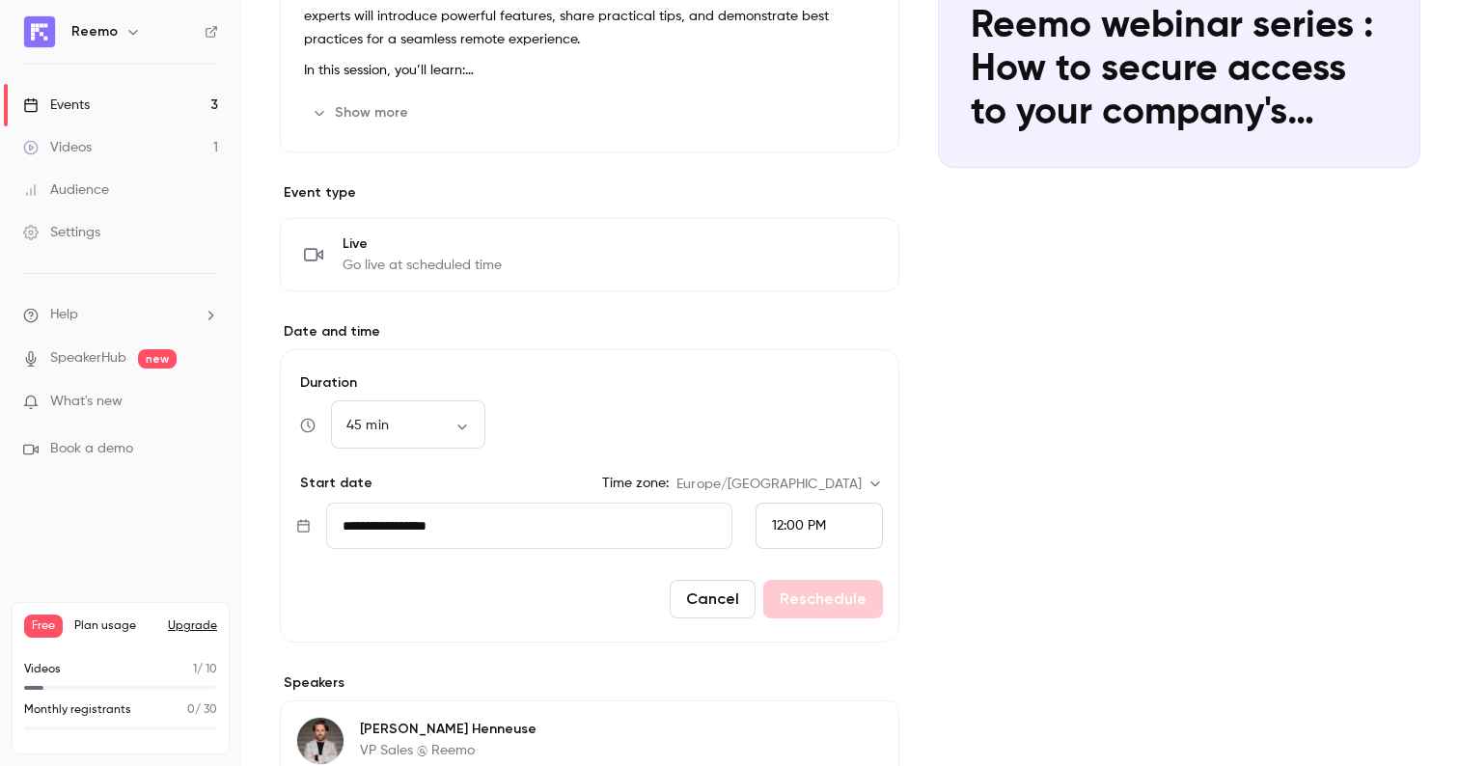
click at [582, 538] on input "**********" at bounding box center [529, 526] width 406 height 46
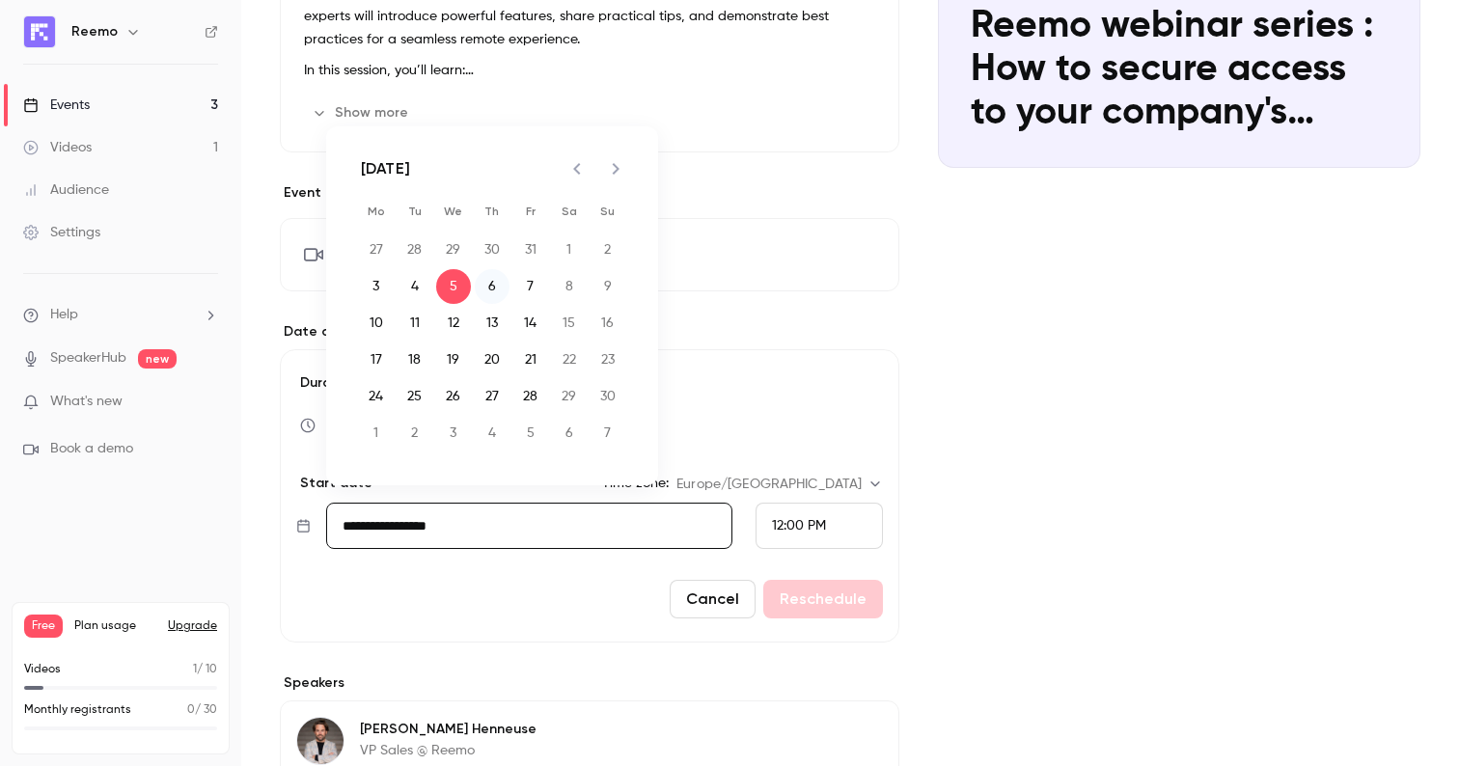
click at [490, 278] on button "6" at bounding box center [492, 286] width 35 height 35
type input "**********"
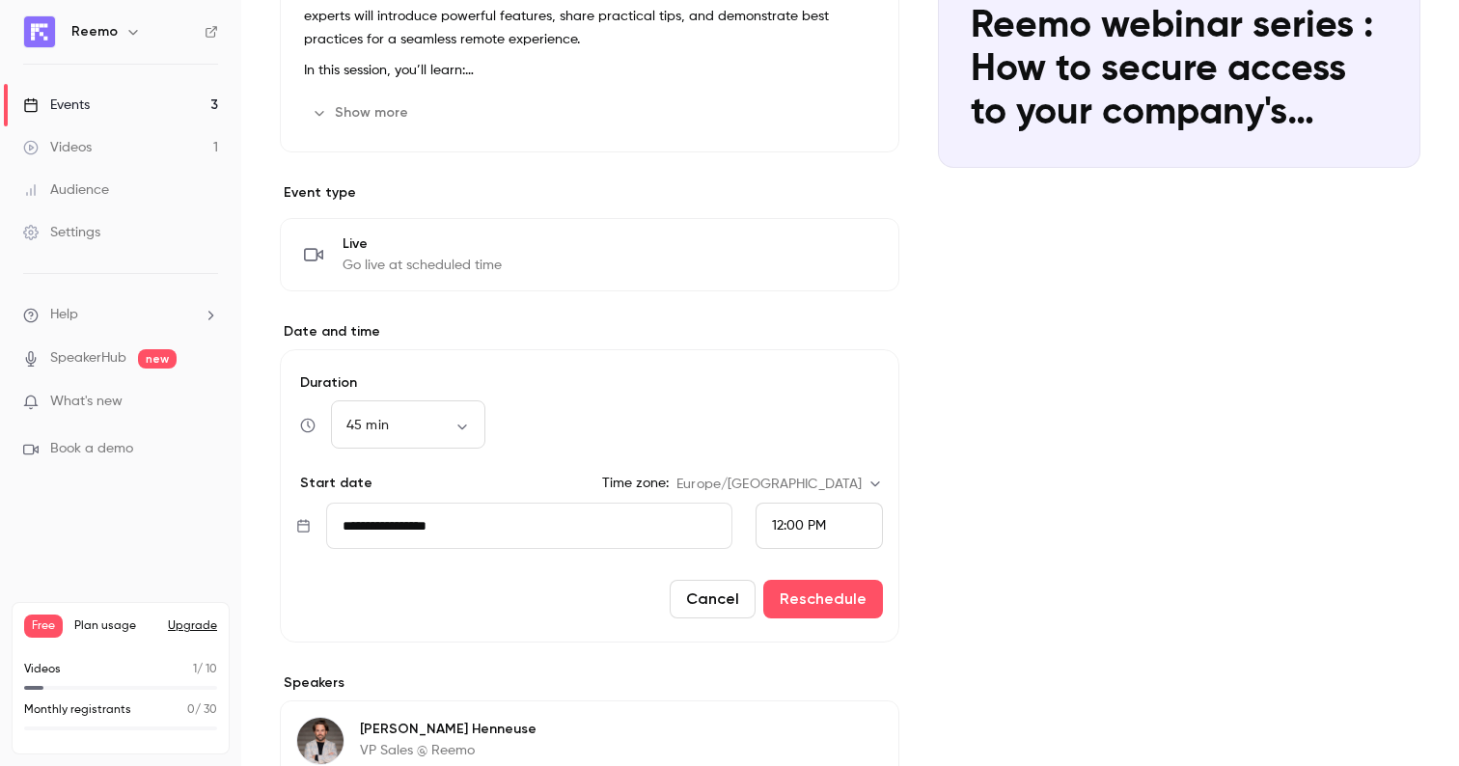
click at [807, 540] on div "12:00 PM" at bounding box center [819, 526] width 127 height 46
click at [802, 363] on div "4:00 PM" at bounding box center [819, 373] width 95 height 20
click at [810, 596] on button "Reschedule" at bounding box center [823, 599] width 120 height 39
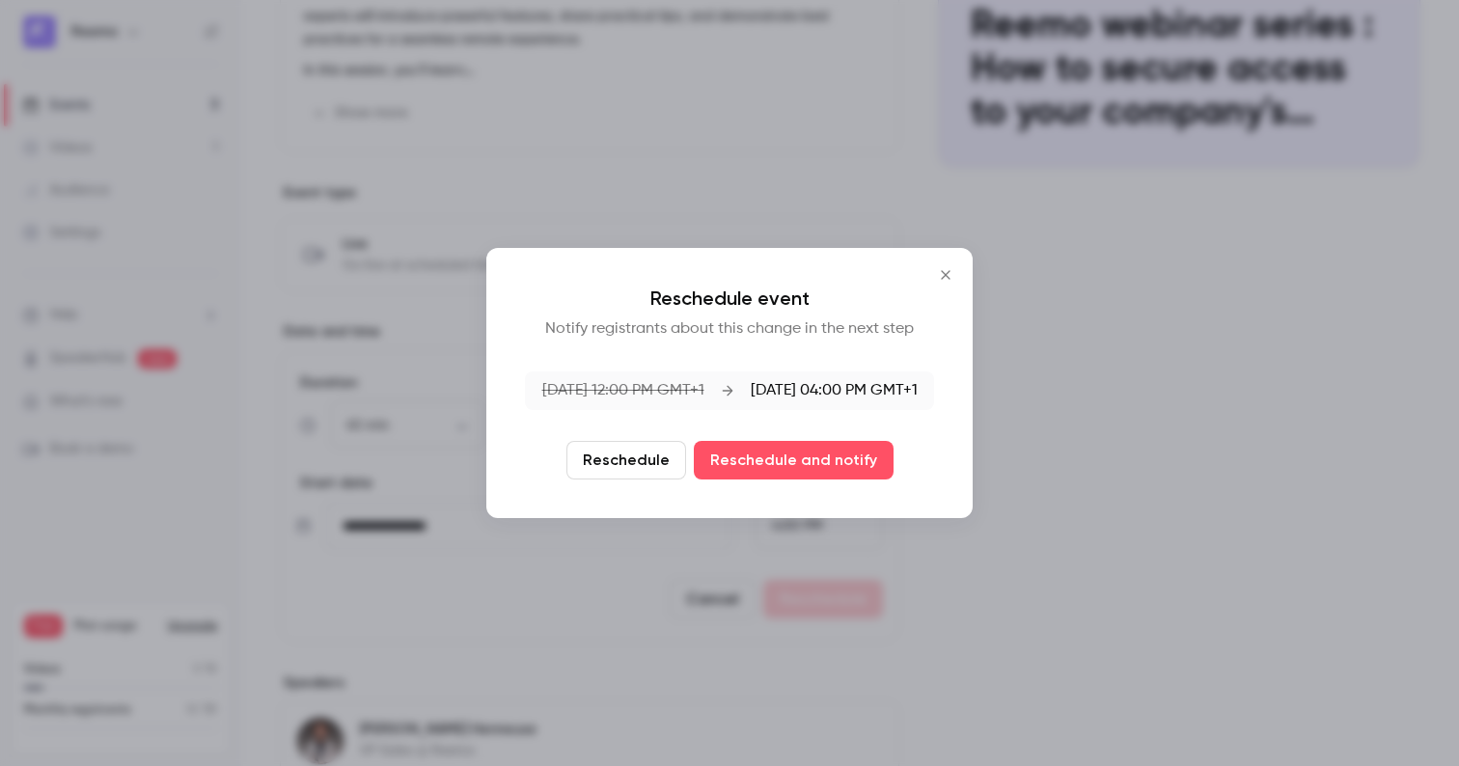
click at [644, 455] on button "Reschedule" at bounding box center [626, 460] width 120 height 39
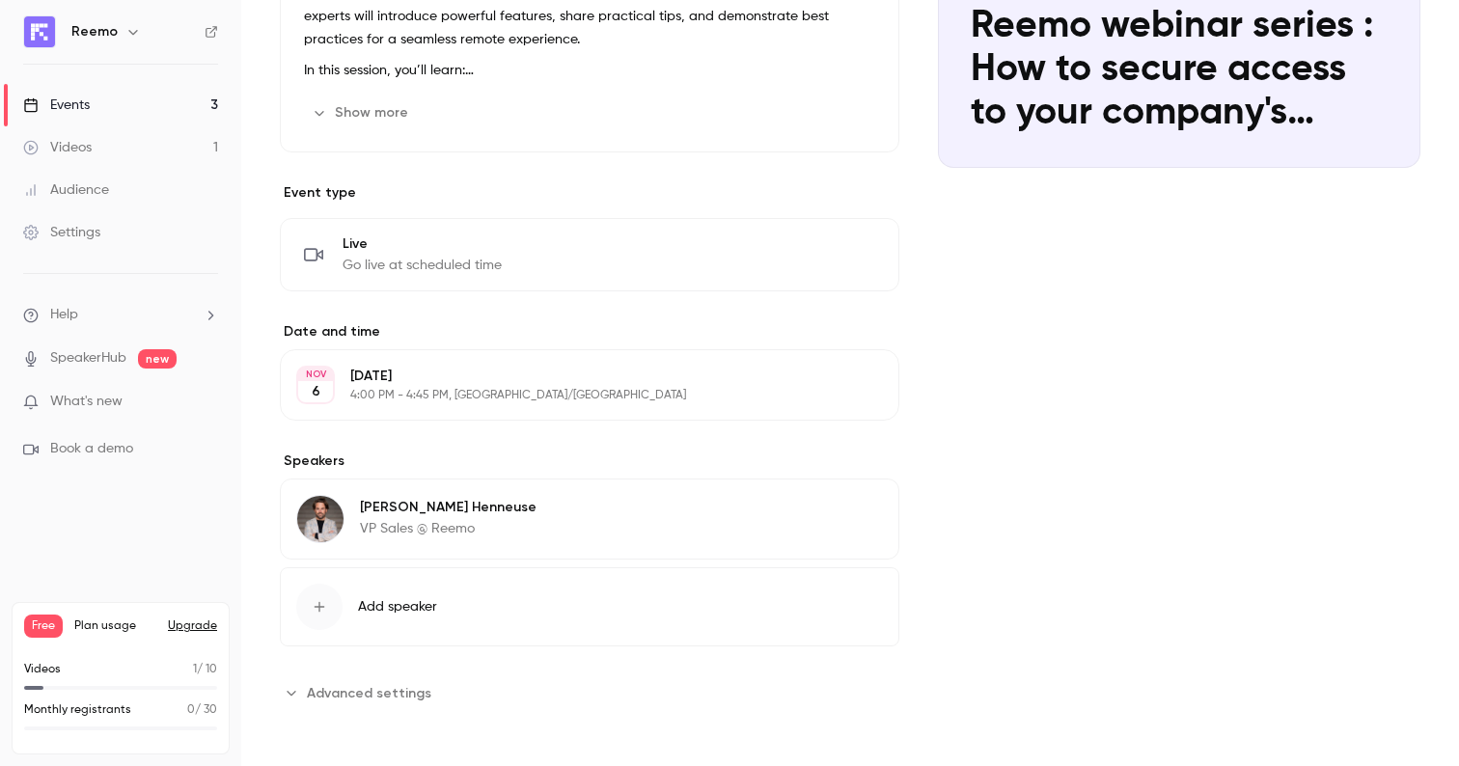
scroll to position [0, 0]
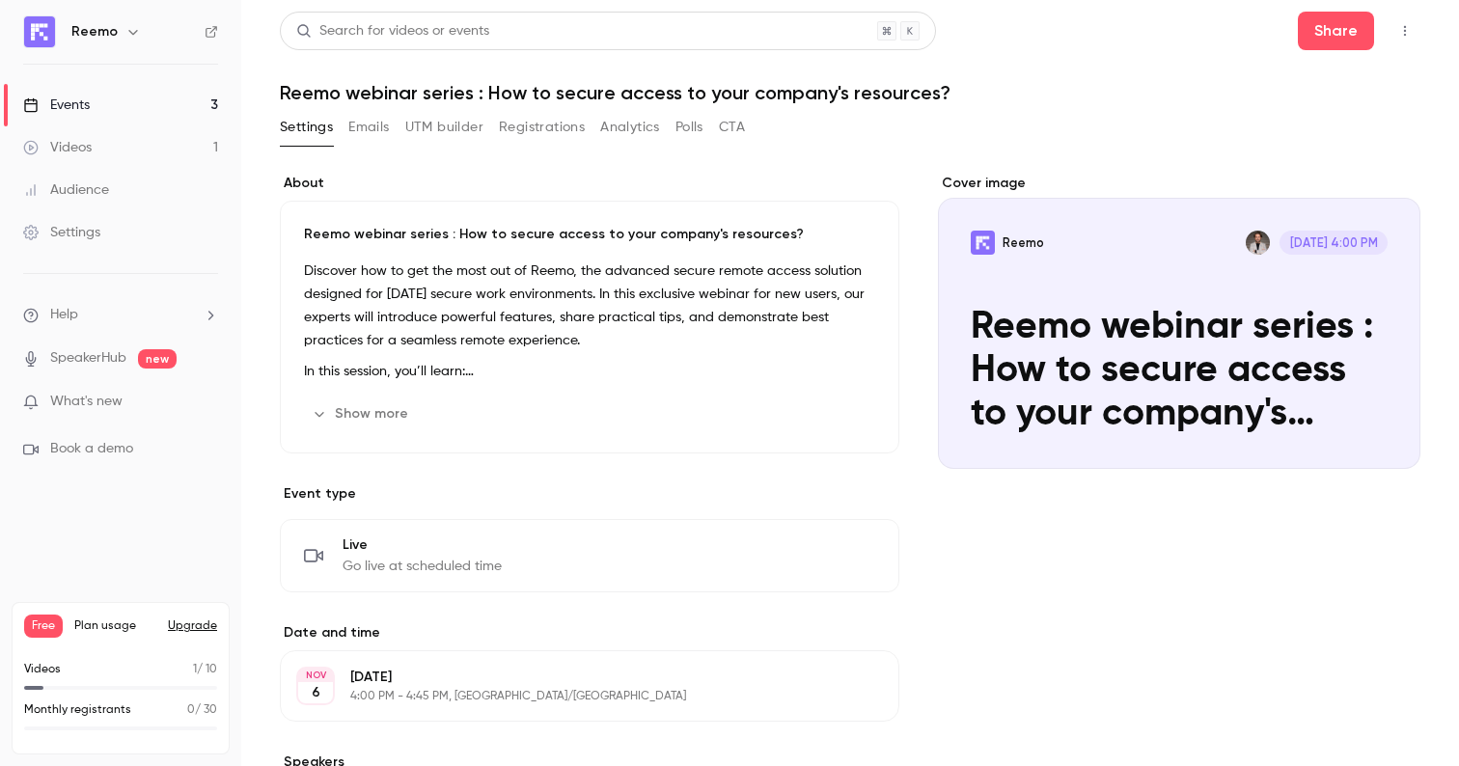
drag, startPoint x: 101, startPoint y: 151, endPoint x: 69, endPoint y: 103, distance: 57.0
click at [69, 103] on div "Events" at bounding box center [56, 105] width 67 height 19
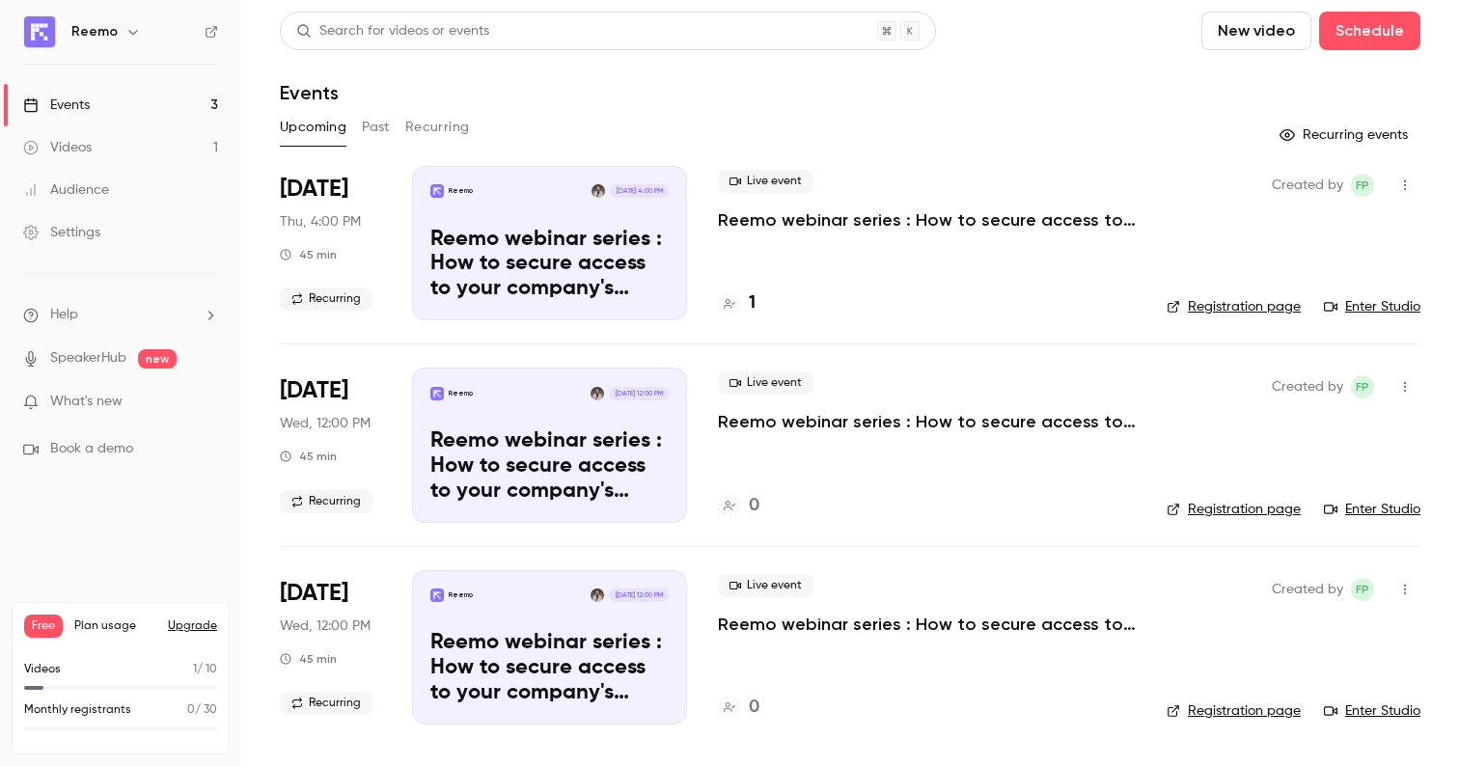
click at [921, 422] on p "Reemo webinar series : How to secure access to your company's resources?" at bounding box center [927, 421] width 418 height 23
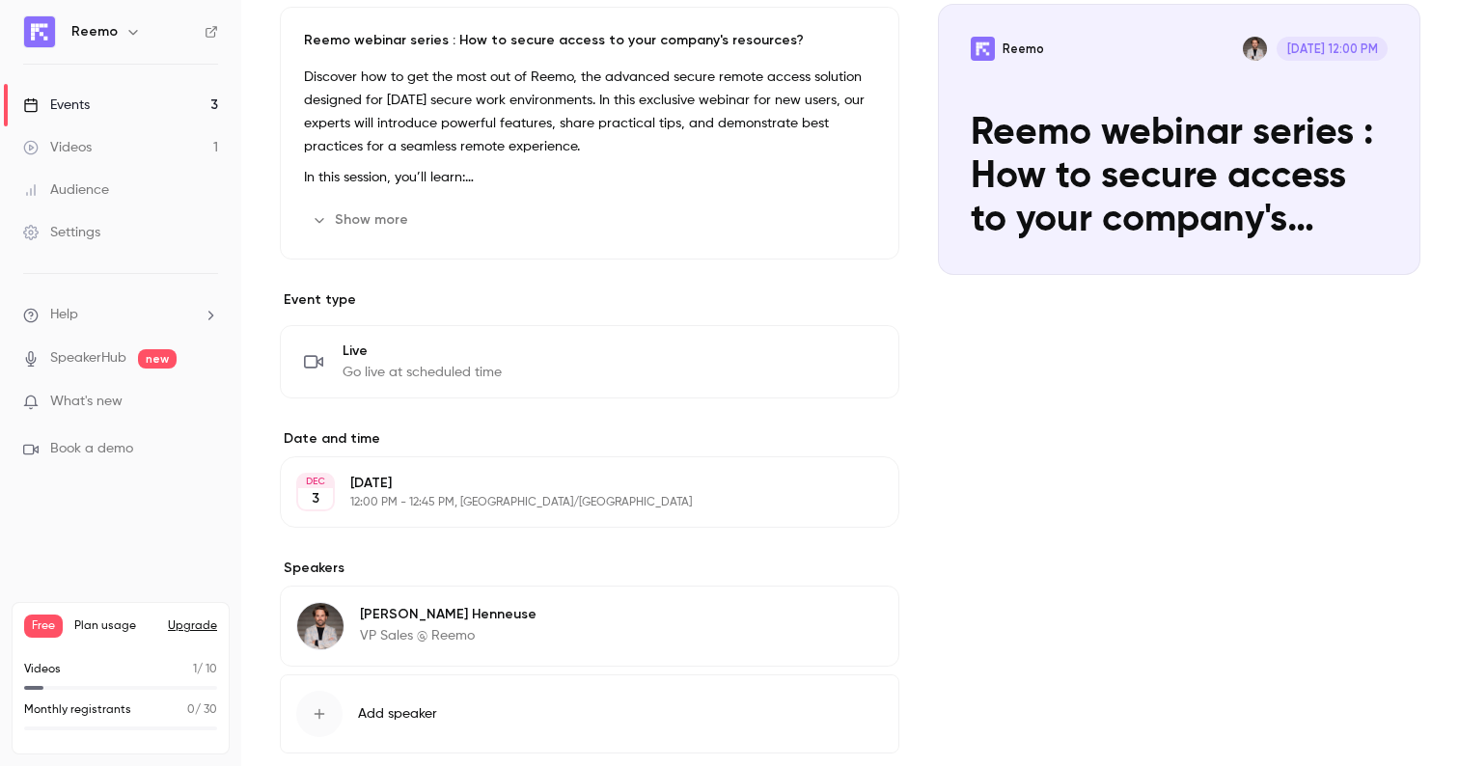
scroll to position [301, 0]
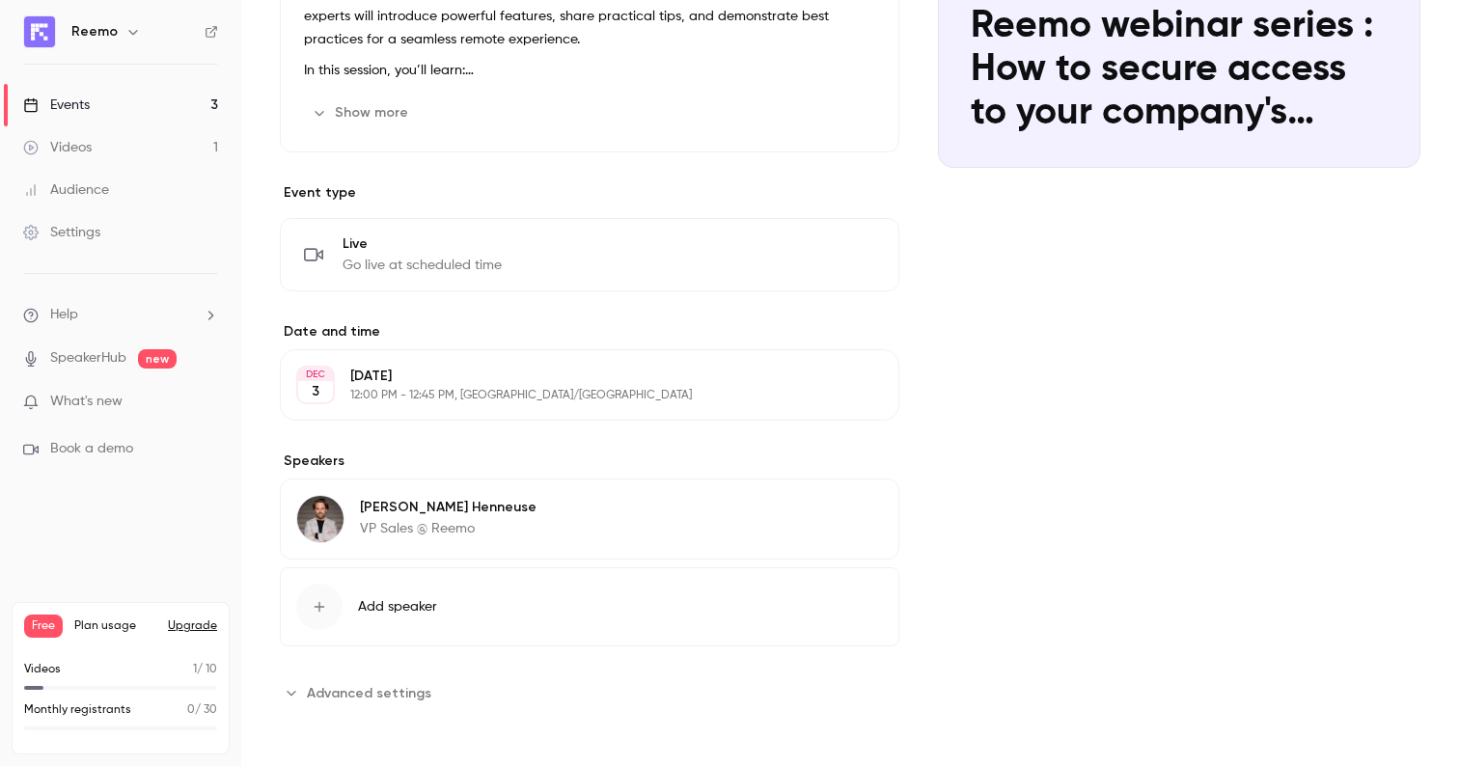
click at [476, 371] on p "[DATE]" at bounding box center [573, 376] width 447 height 19
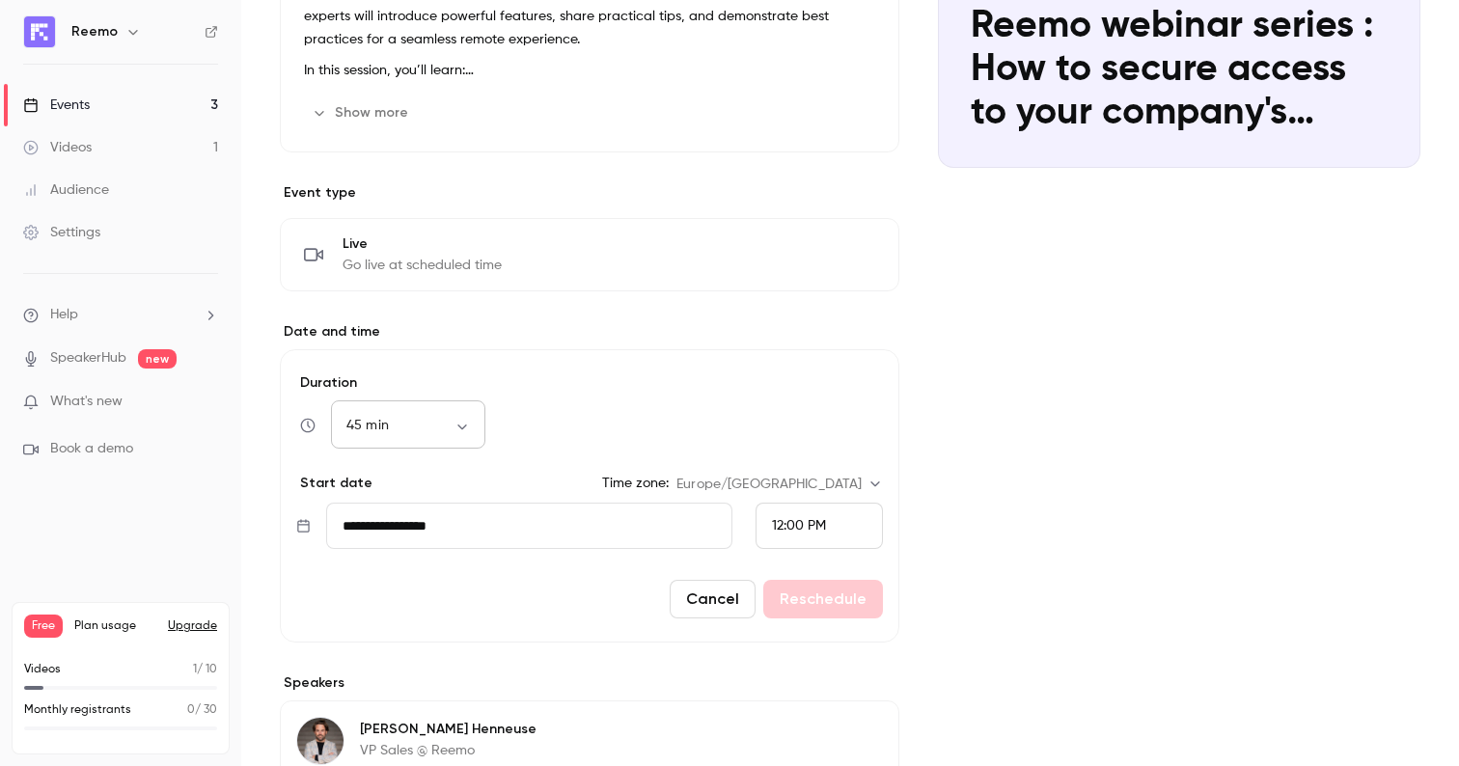
click at [444, 429] on body "Reemo Events 3 Videos 1 Audience Settings Help SpeakerHub new What's new Book a…" at bounding box center [729, 383] width 1459 height 766
click at [605, 416] on div at bounding box center [729, 383] width 1459 height 766
click at [505, 530] on input "**********" at bounding box center [529, 526] width 406 height 46
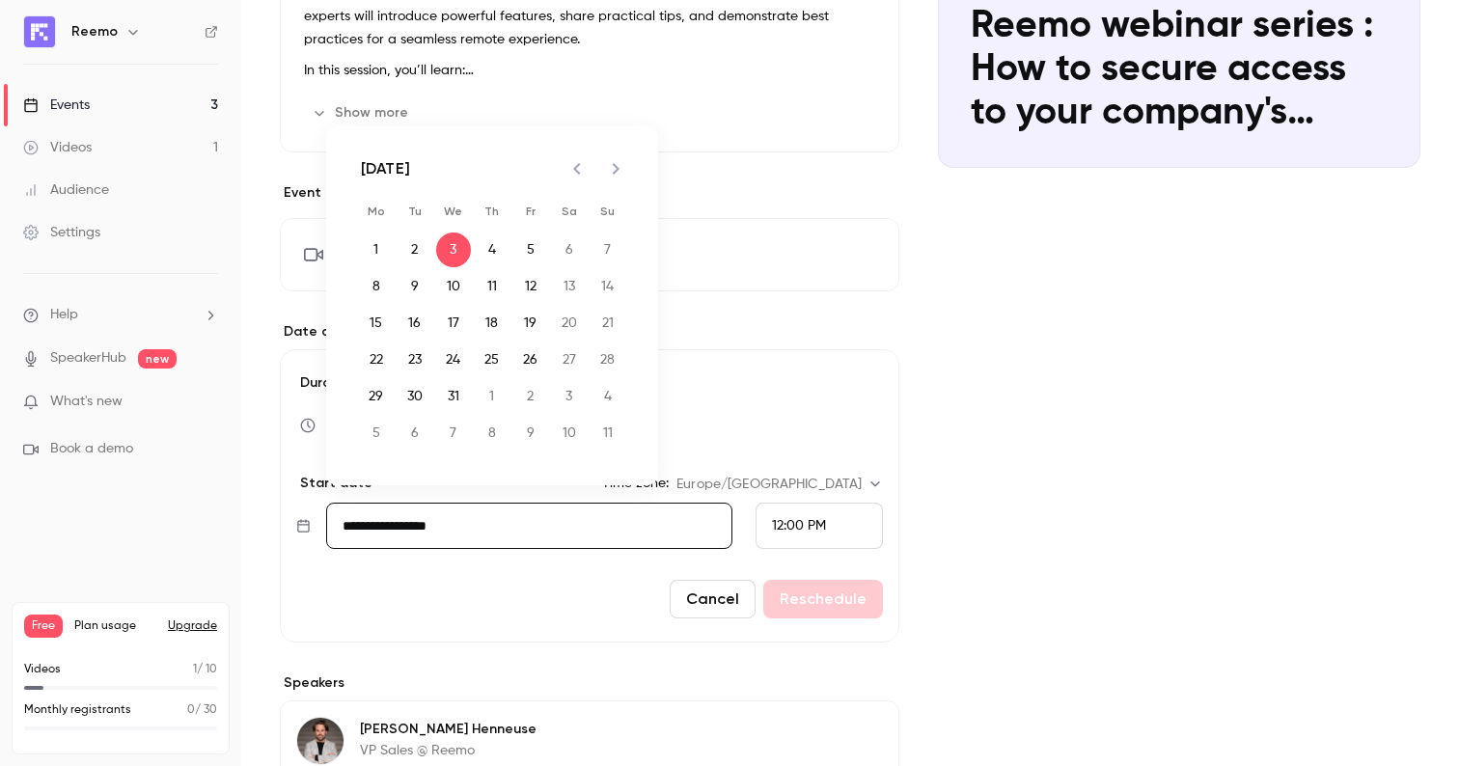
click at [687, 418] on div "45 min ** ​" at bounding box center [589, 425] width 587 height 46
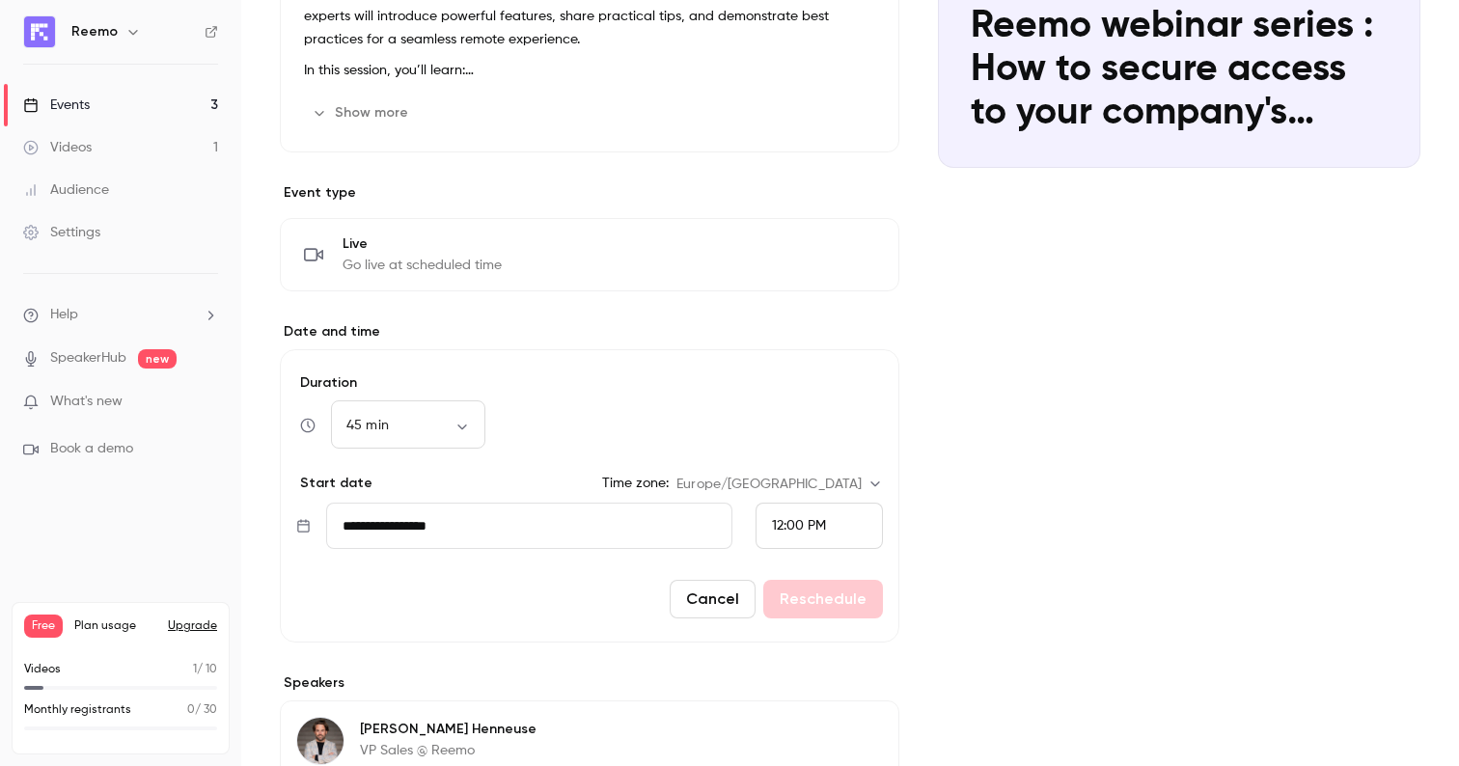
click at [801, 511] on div "12:00 PM" at bounding box center [819, 526] width 127 height 46
click at [793, 334] on li "4:00 PM" at bounding box center [819, 324] width 125 height 51
click at [983, 429] on div "Cover image Reemo [DATE] 12:00 PM Reemo webinar series : How to secure access t…" at bounding box center [1179, 402] width 483 height 1058
click at [792, 598] on button "Reschedule" at bounding box center [823, 599] width 120 height 39
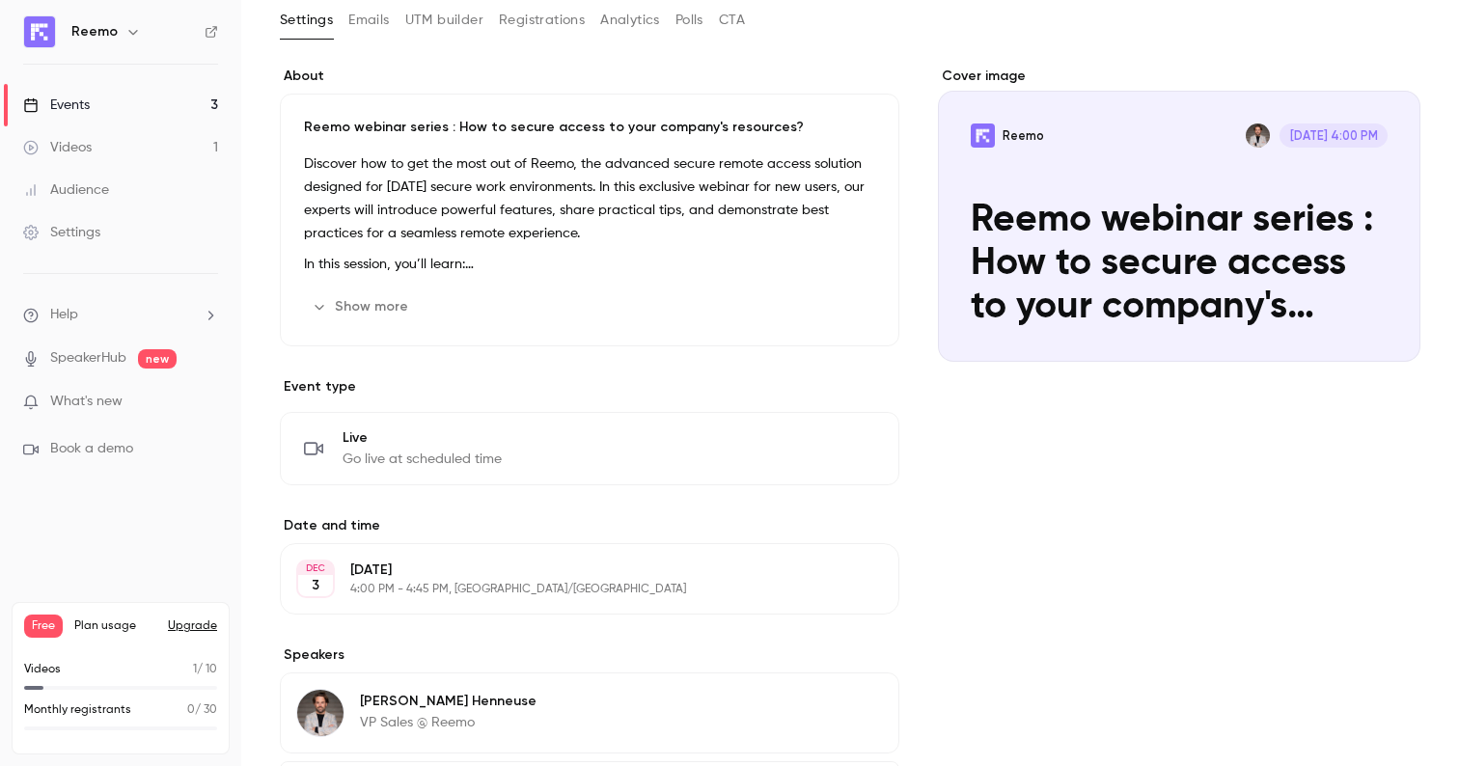
scroll to position [0, 0]
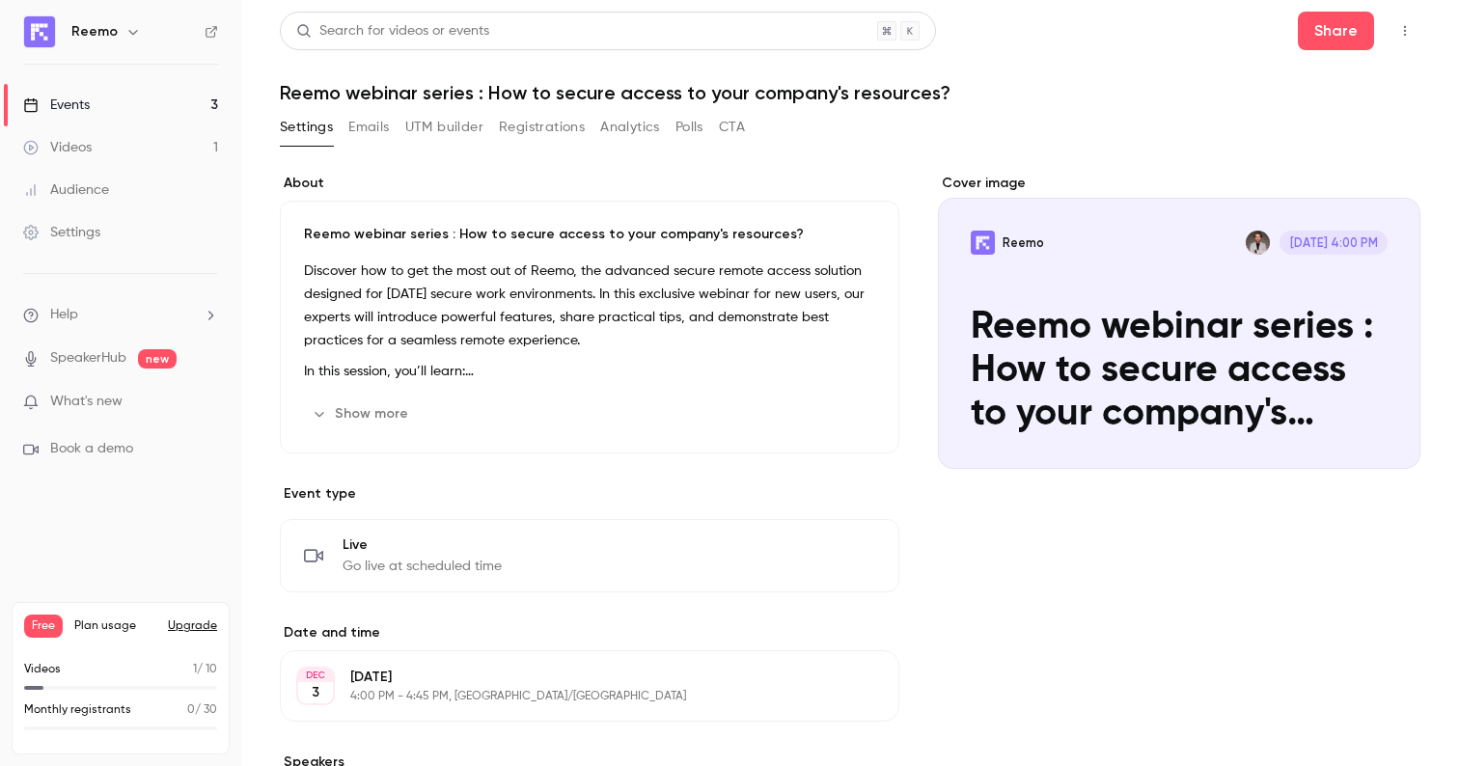
click at [76, 104] on div "Events" at bounding box center [56, 105] width 67 height 19
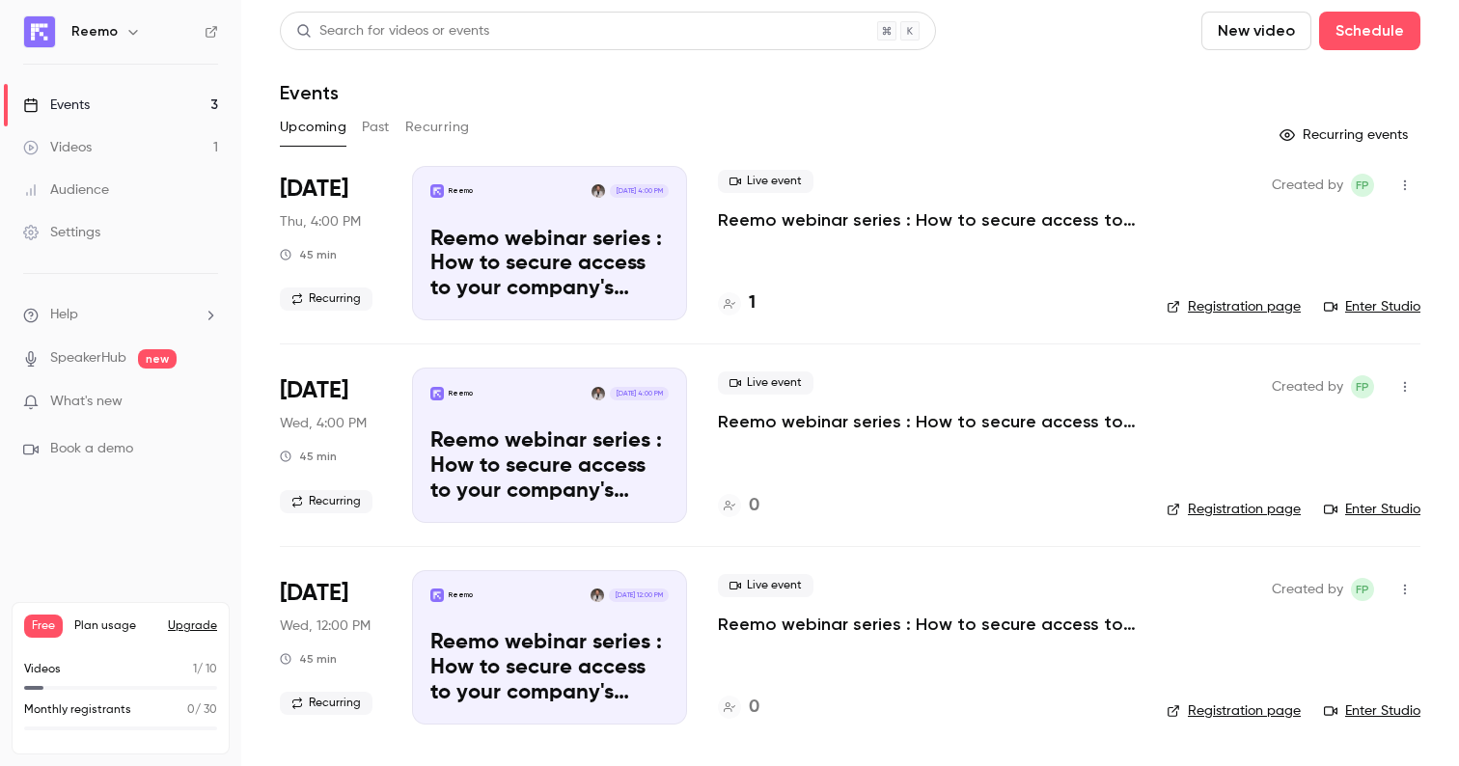
click at [834, 607] on div "Live event Reemo webinar series : How to secure access to your company's resour…" at bounding box center [927, 605] width 418 height 62
click at [769, 623] on p "Reemo webinar series : How to secure access to your company's resources?" at bounding box center [927, 624] width 418 height 23
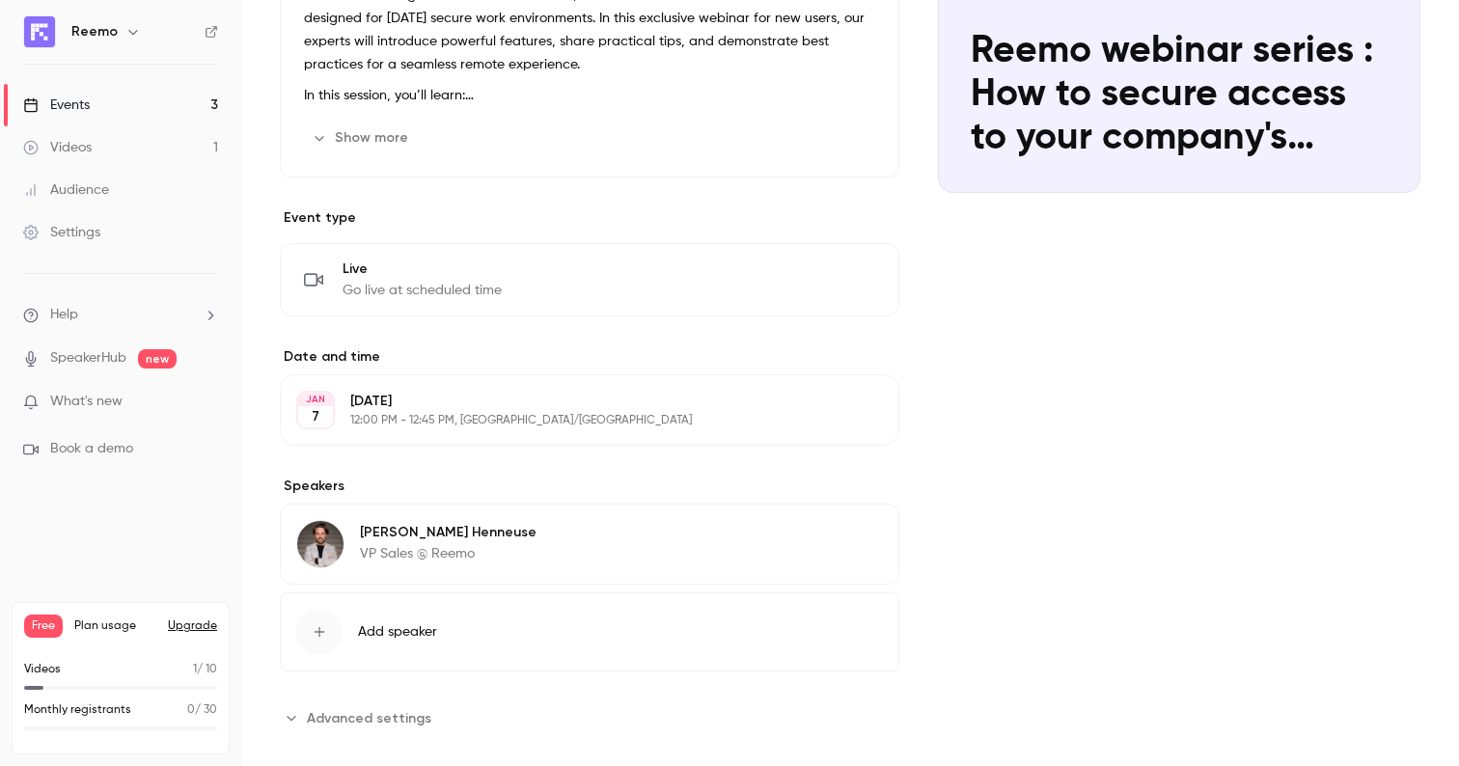
scroll to position [301, 0]
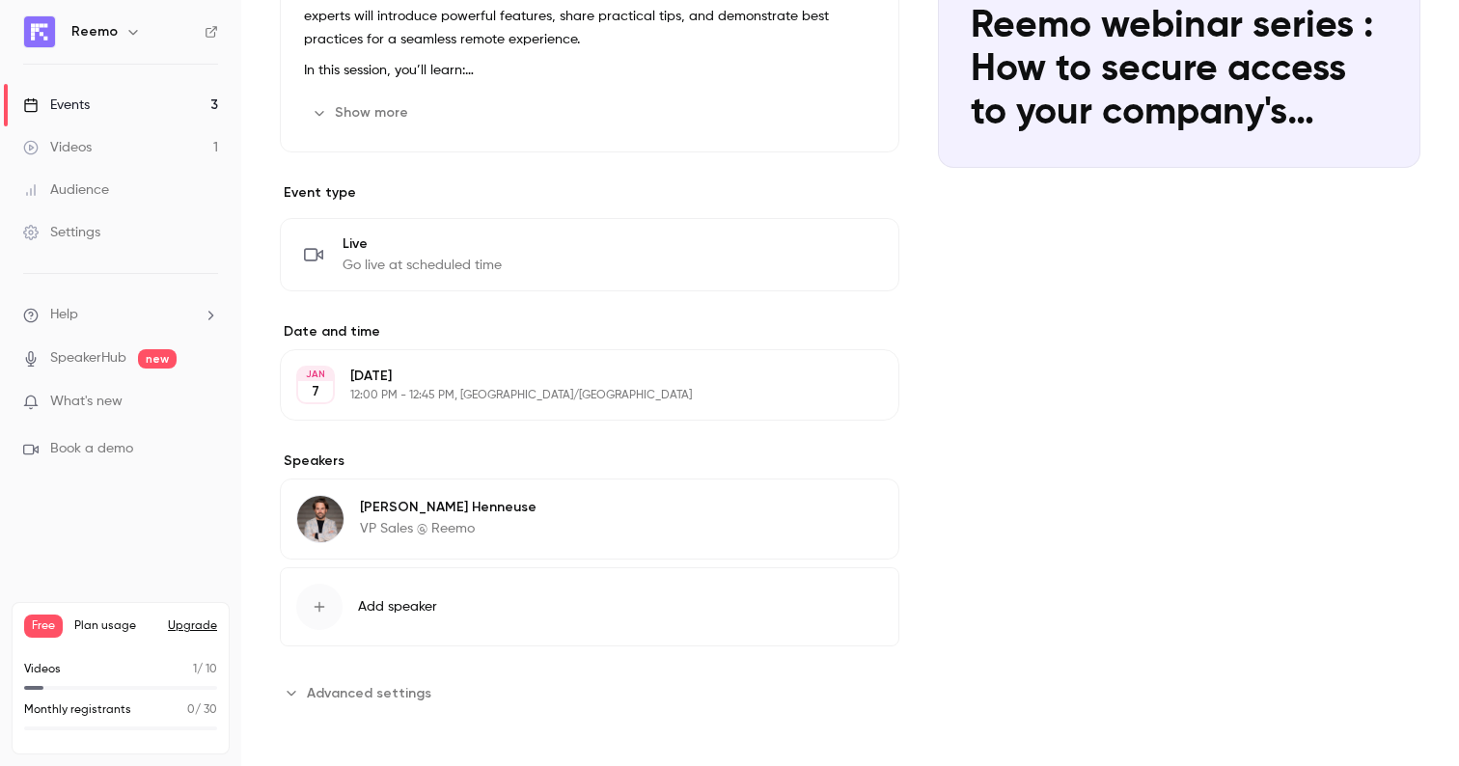
click at [538, 381] on p "[DATE]" at bounding box center [573, 376] width 447 height 19
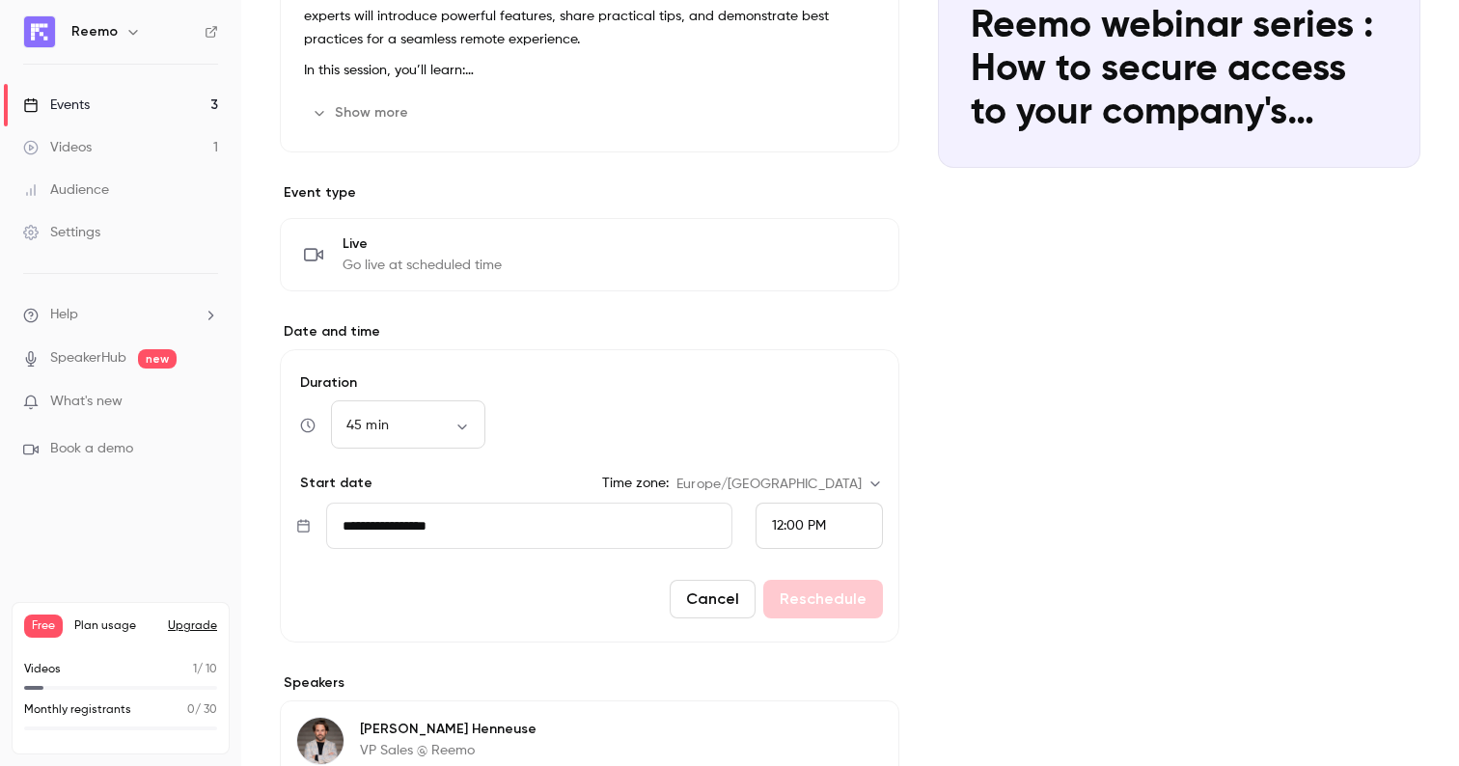
click at [499, 531] on input "**********" at bounding box center [529, 526] width 406 height 46
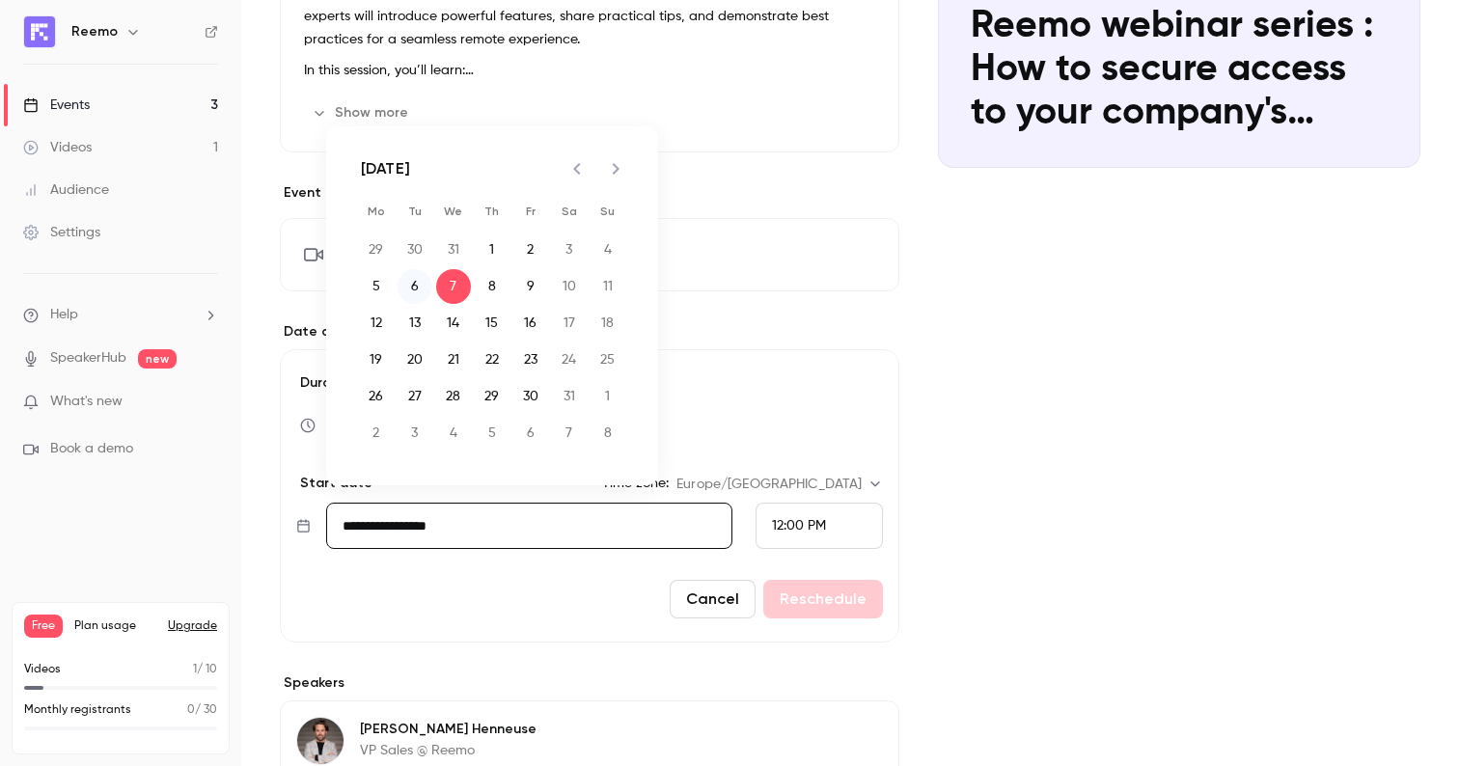
click at [408, 280] on button "6" at bounding box center [415, 286] width 35 height 35
type input "**********"
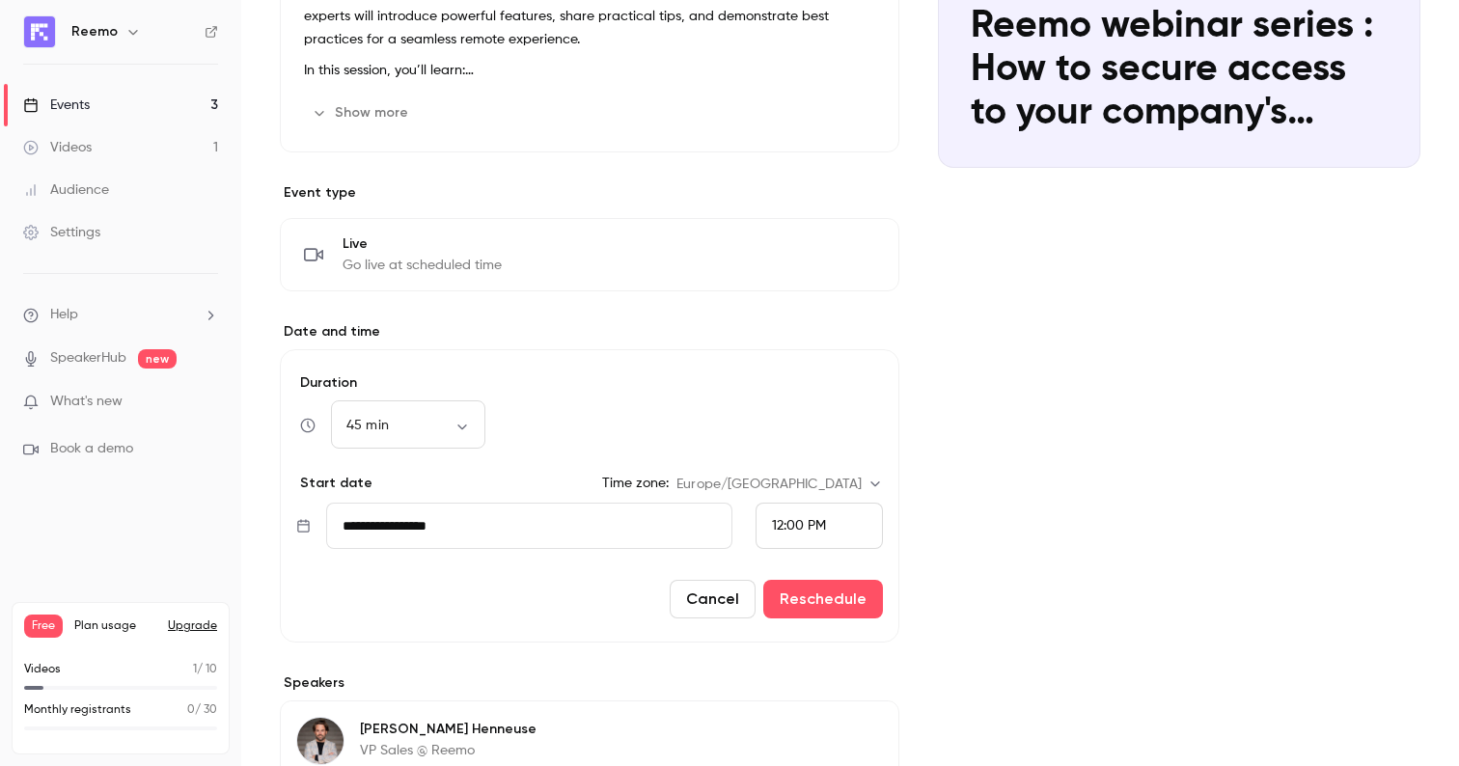
click at [800, 531] on span "12:00 PM" at bounding box center [799, 526] width 54 height 14
click at [791, 251] on span "4:00 PM" at bounding box center [797, 250] width 51 height 14
click at [846, 618] on button "Reschedule" at bounding box center [823, 599] width 120 height 39
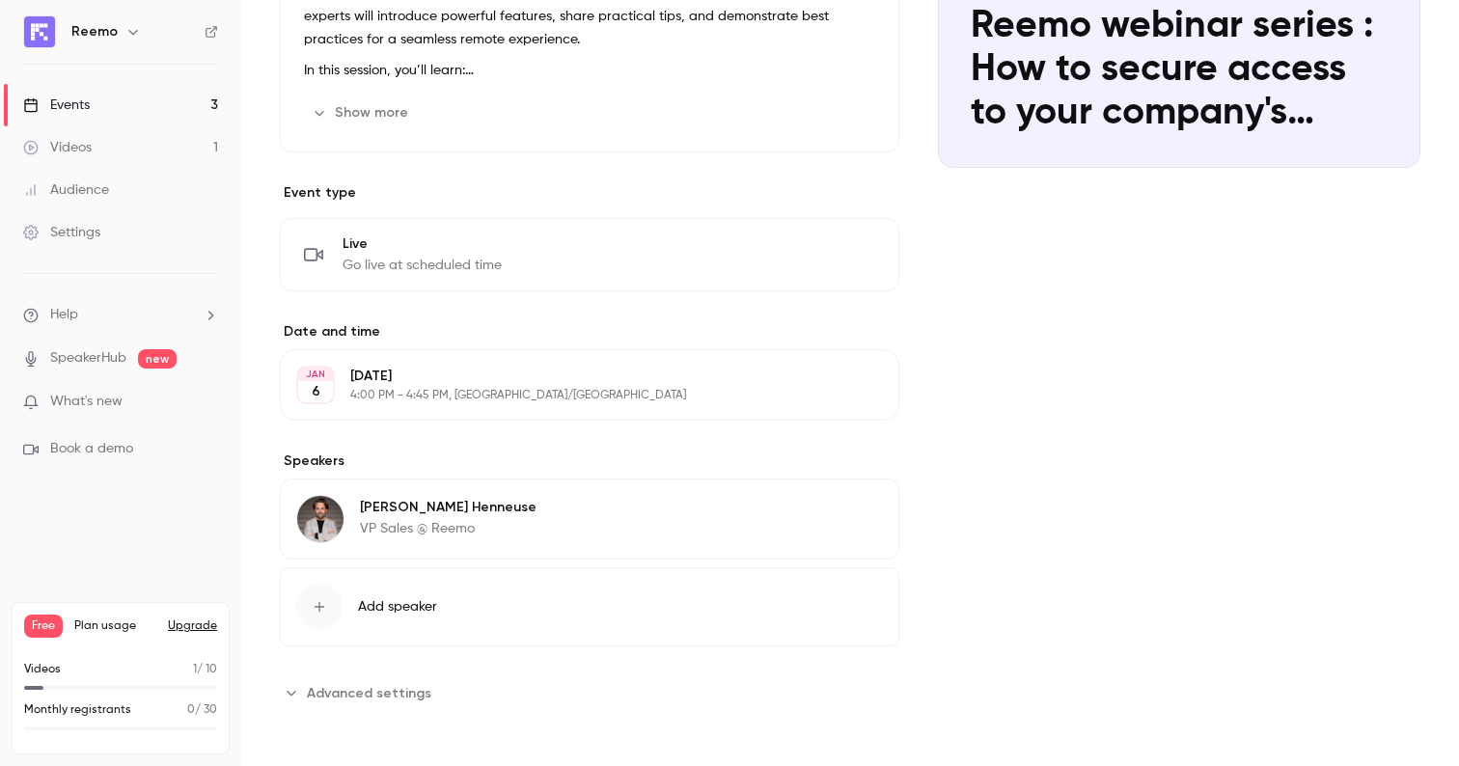
click at [78, 142] on div "Videos" at bounding box center [57, 147] width 69 height 19
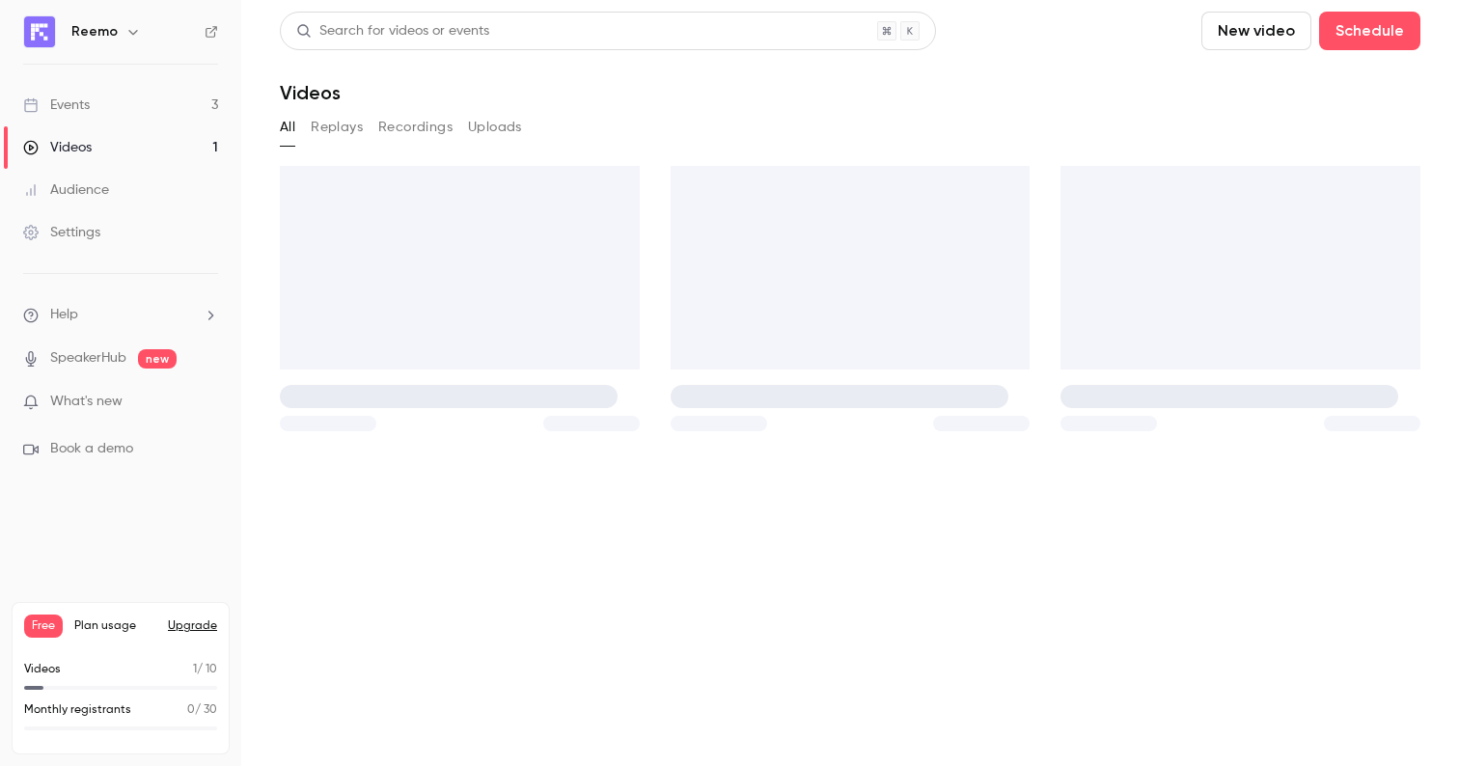
click at [71, 96] on div "Events" at bounding box center [56, 105] width 67 height 19
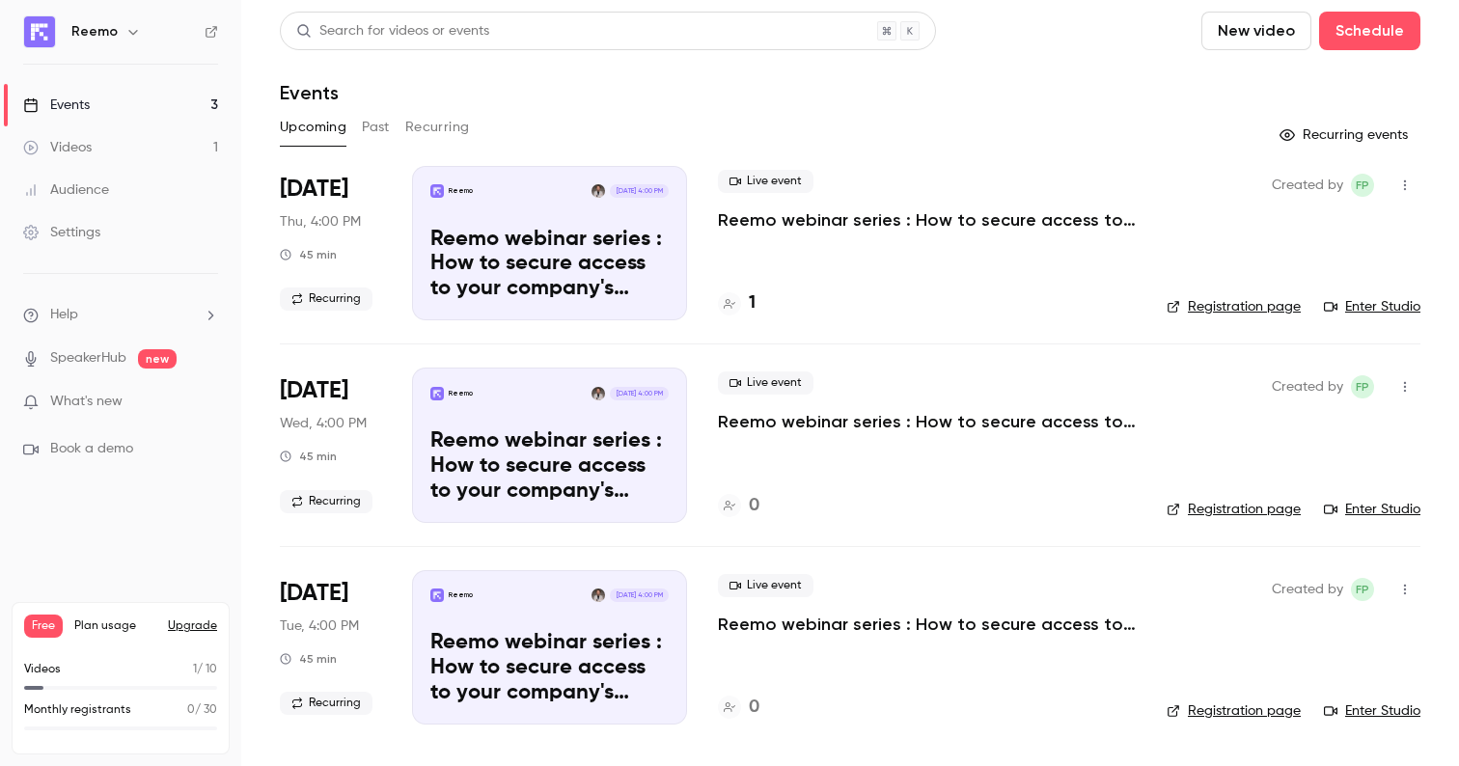
click at [771, 375] on span "Live event" at bounding box center [766, 383] width 96 height 23
click at [731, 411] on p "Reemo webinar series : How to secure access to your company's resources?" at bounding box center [927, 421] width 418 height 23
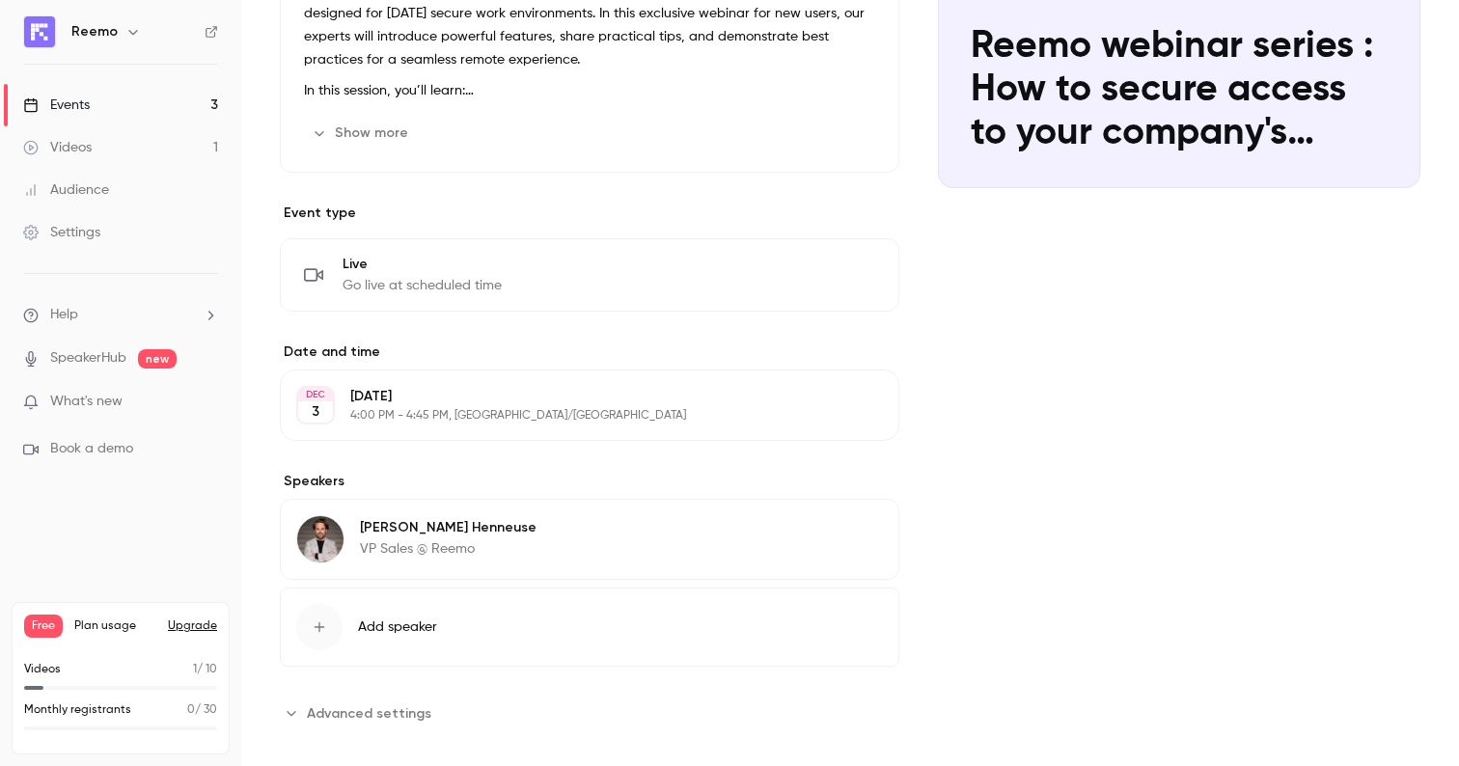
scroll to position [301, 0]
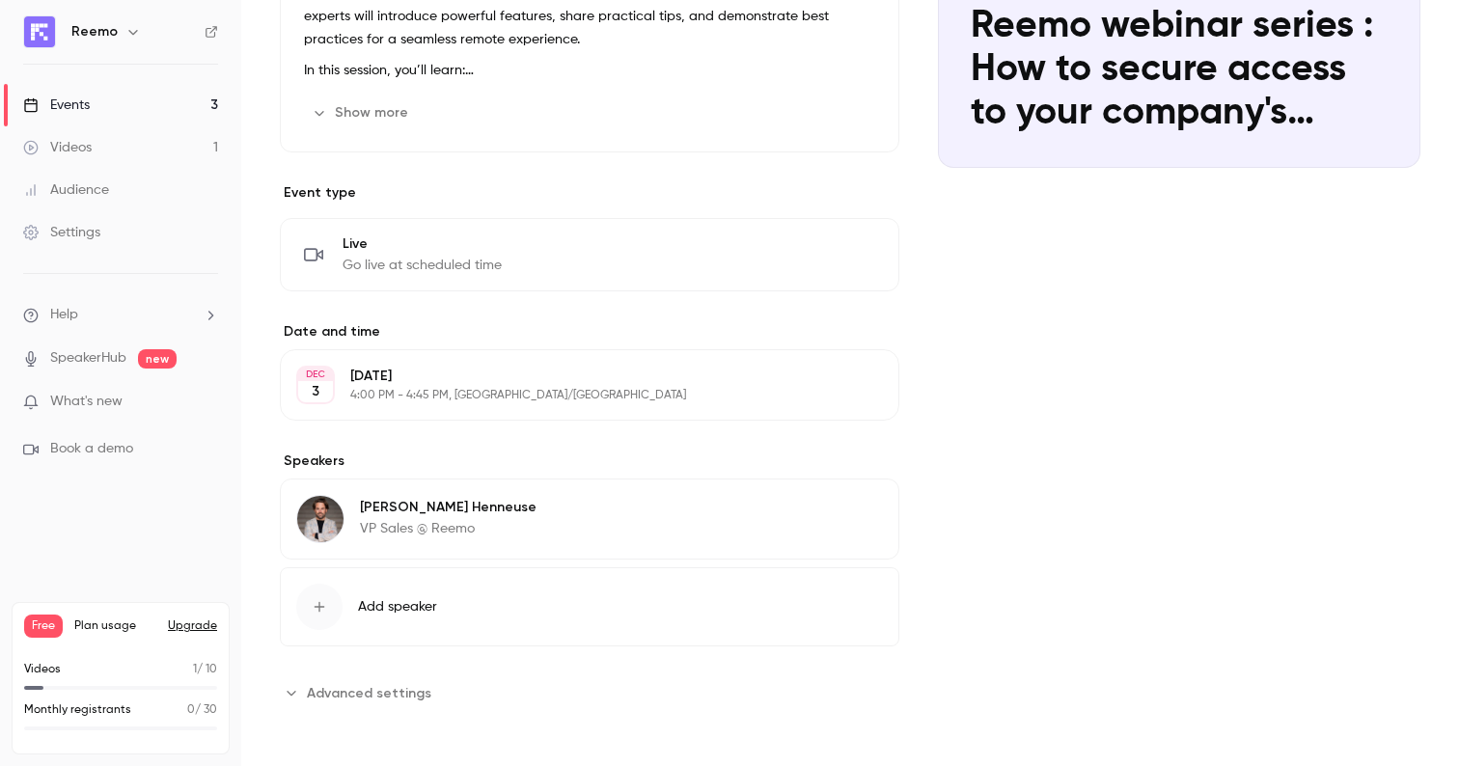
click at [487, 372] on p "[DATE]" at bounding box center [573, 376] width 447 height 19
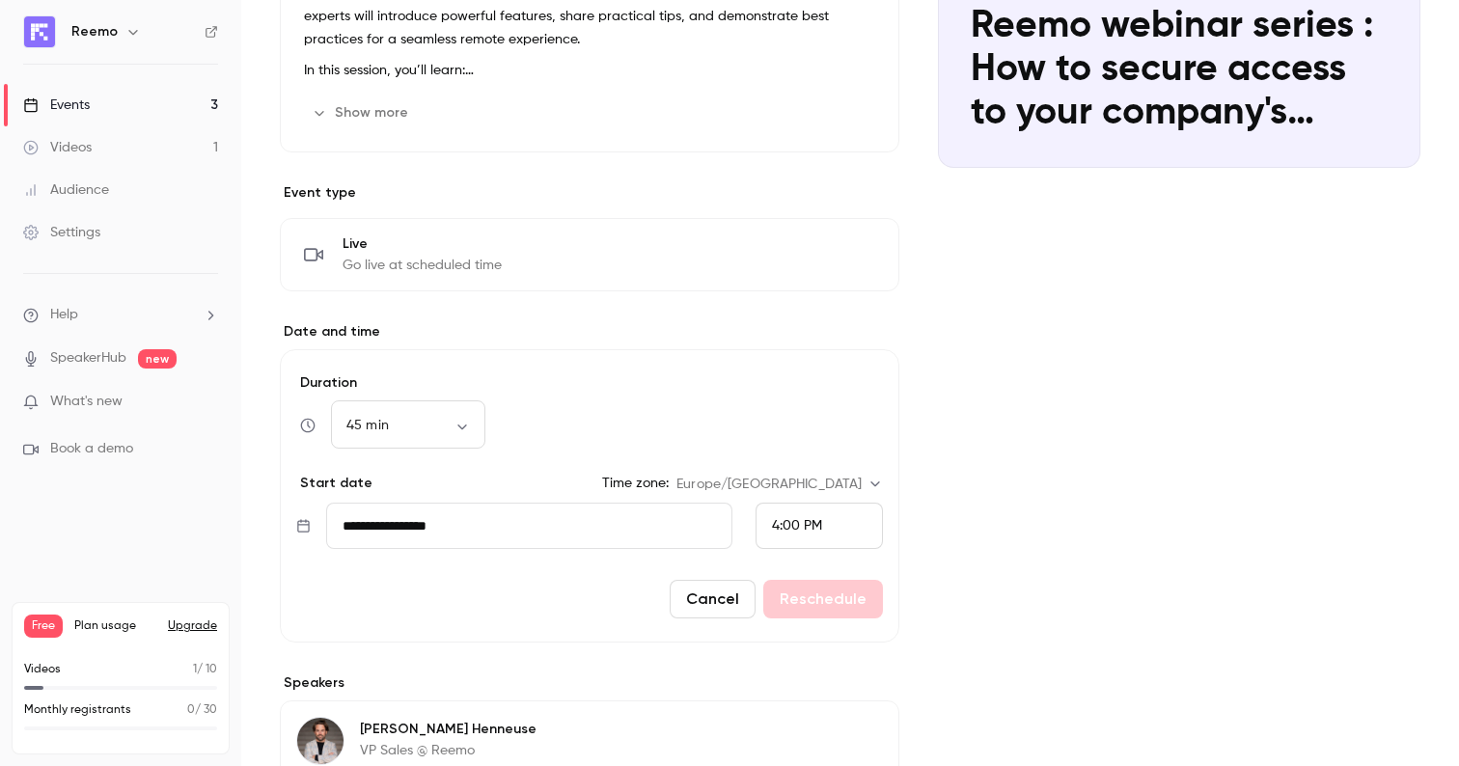
click at [623, 519] on input "**********" at bounding box center [529, 526] width 406 height 46
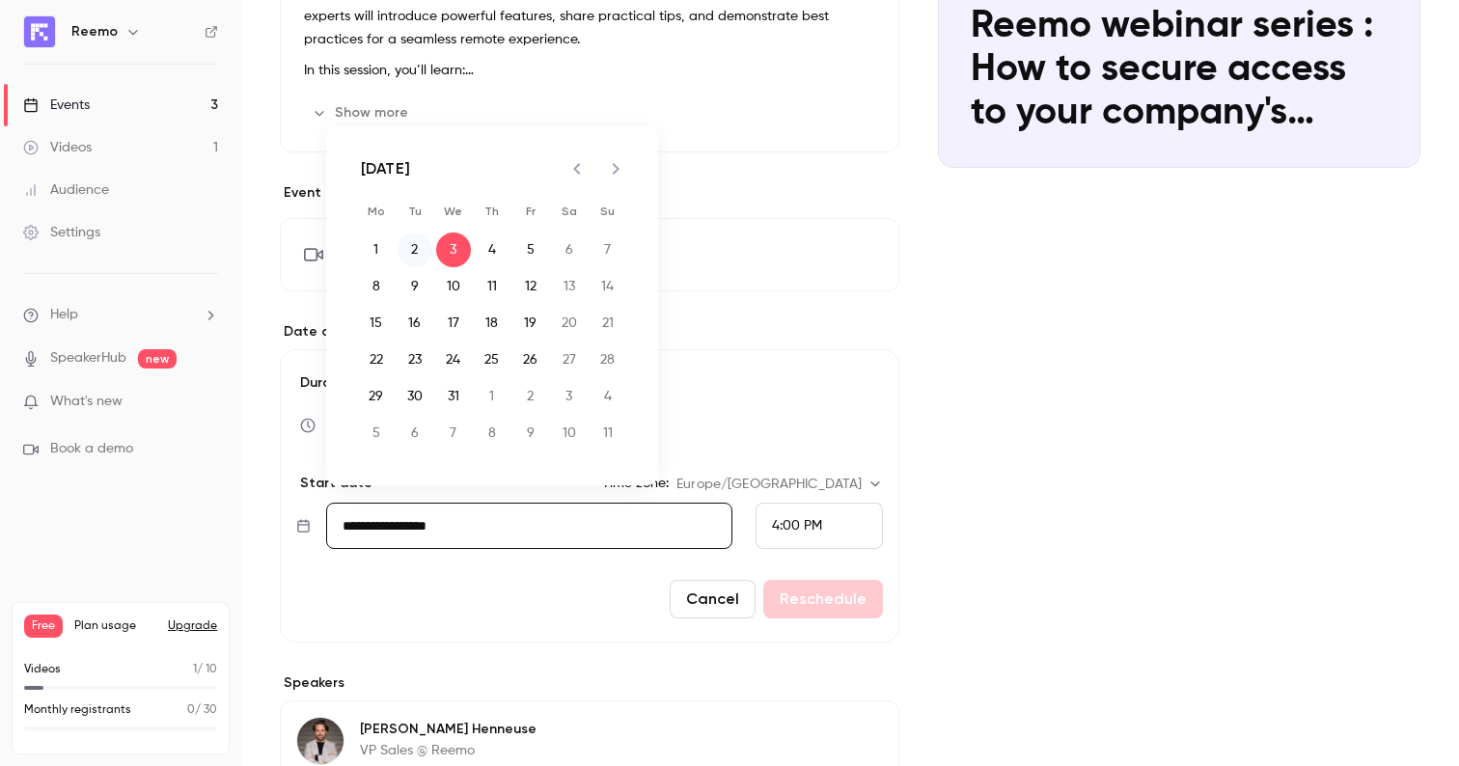
click at [413, 241] on button "2" at bounding box center [415, 250] width 35 height 35
type input "**********"
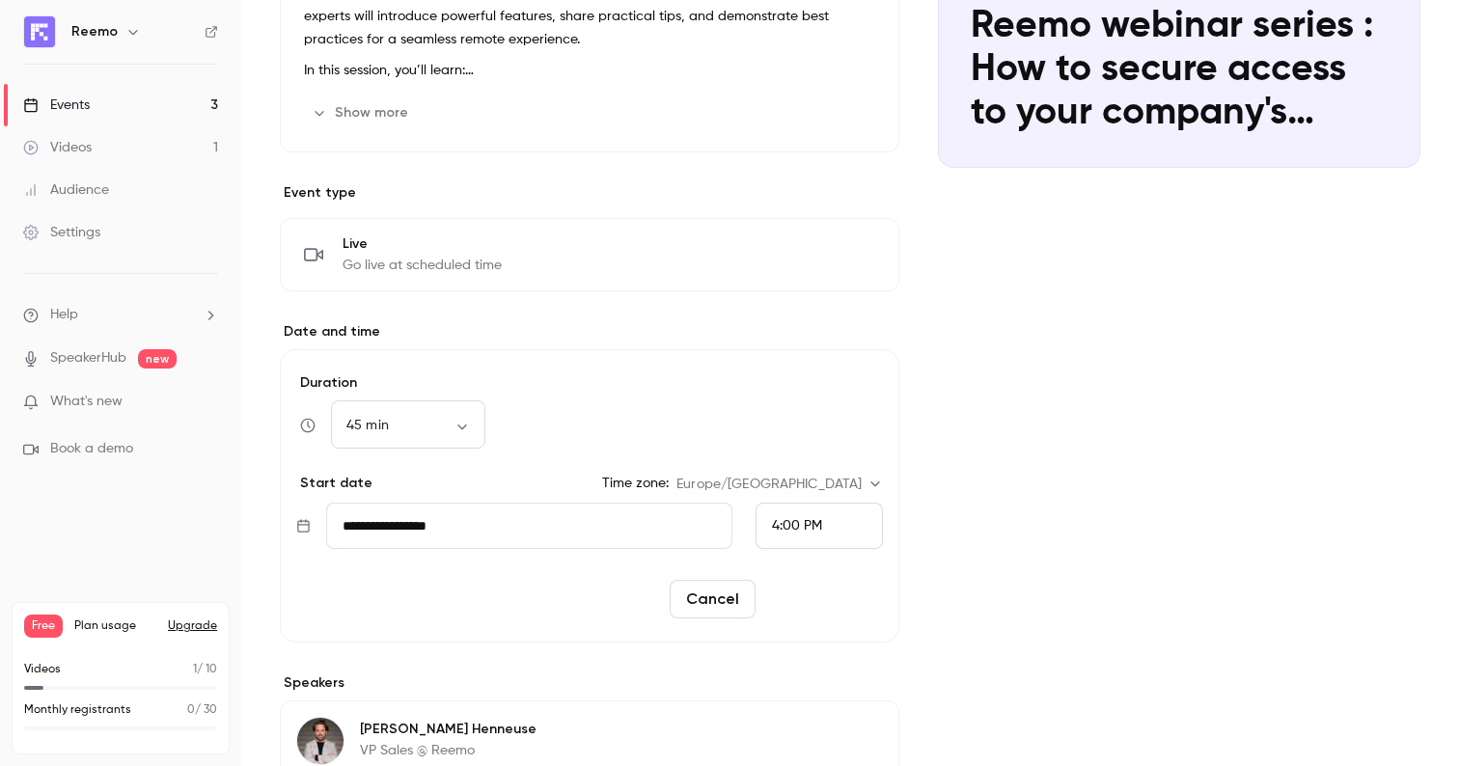
click at [836, 603] on button "Reschedule" at bounding box center [823, 599] width 120 height 39
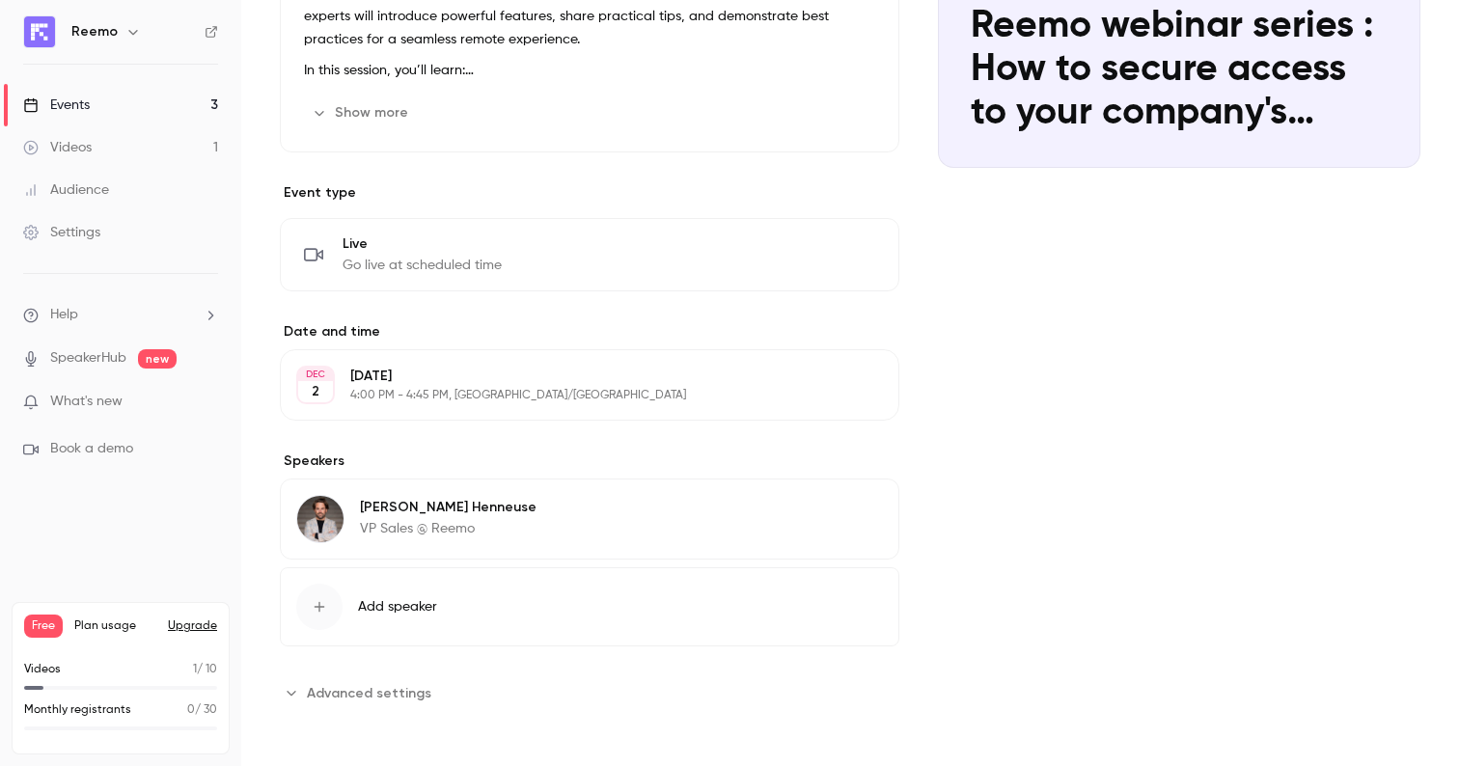
scroll to position [0, 0]
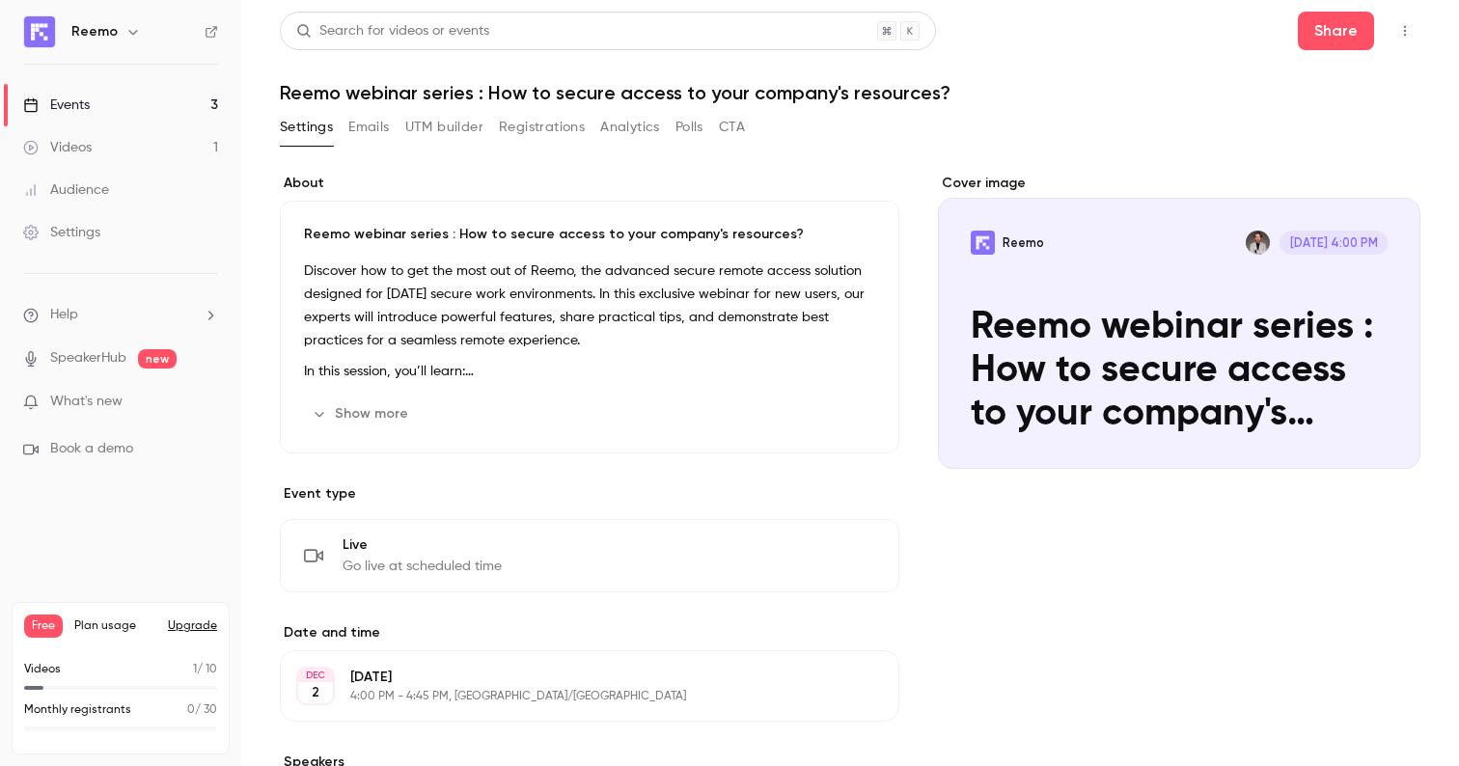
click at [97, 116] on link "Events 3" at bounding box center [120, 105] width 241 height 42
